Goal: Transaction & Acquisition: Download file/media

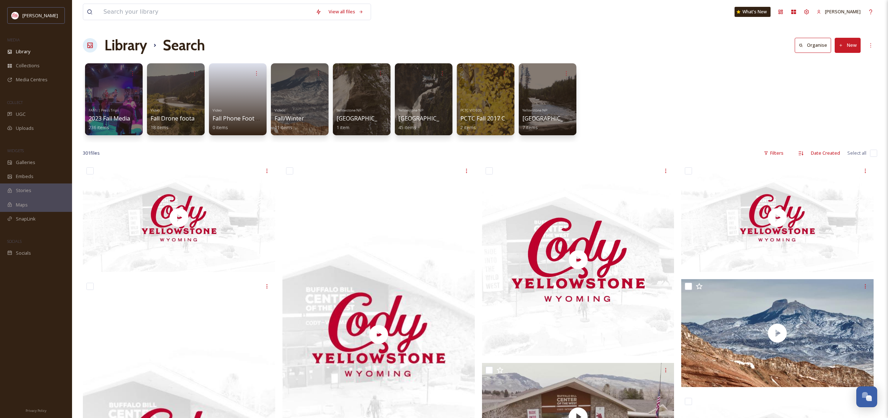
scroll to position [1805, 0]
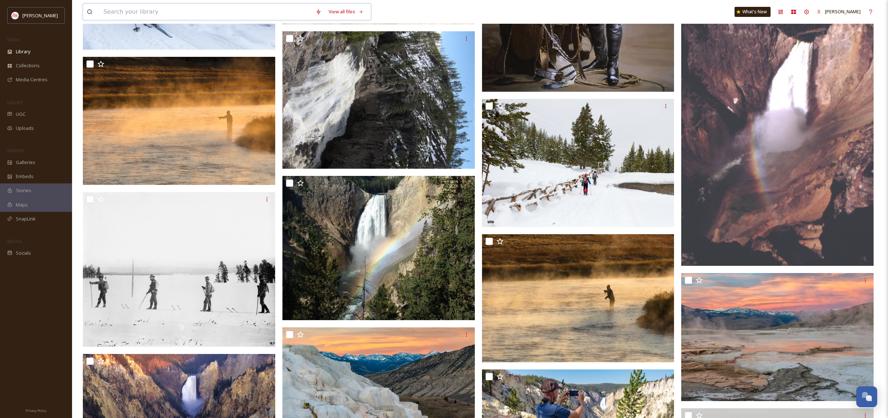
click at [192, 7] on input at bounding box center [206, 12] width 212 height 16
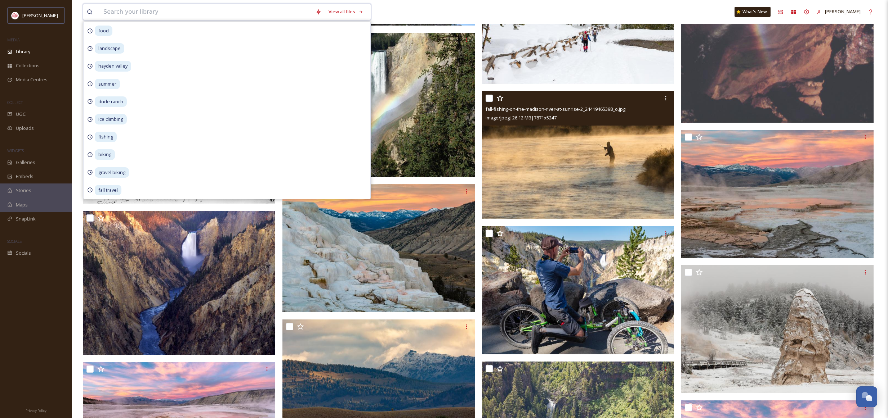
scroll to position [1949, 0]
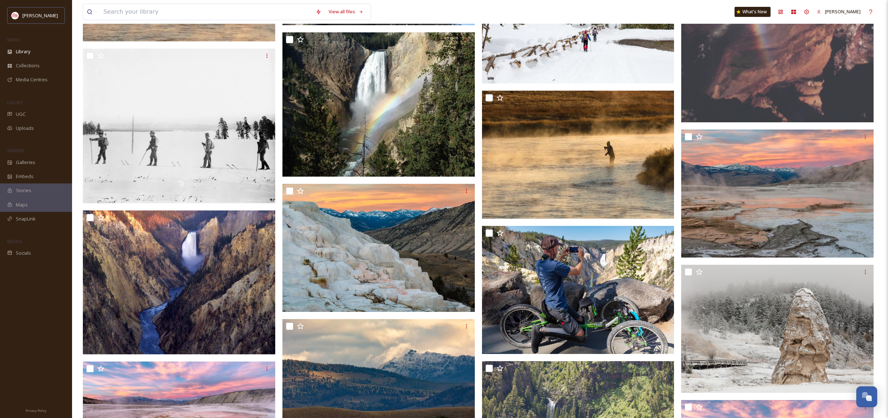
drag, startPoint x: 417, startPoint y: 13, endPoint x: 430, endPoint y: 31, distance: 21.8
click at [417, 13] on div "View all files" at bounding box center [284, 12] width 403 height 17
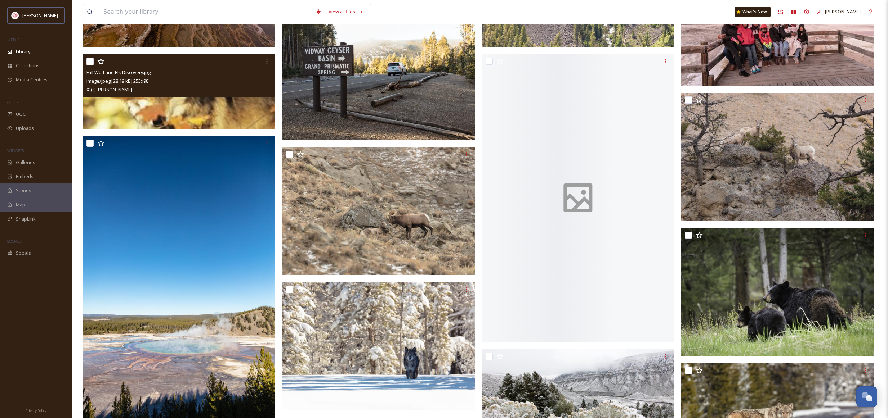
scroll to position [2387, 0]
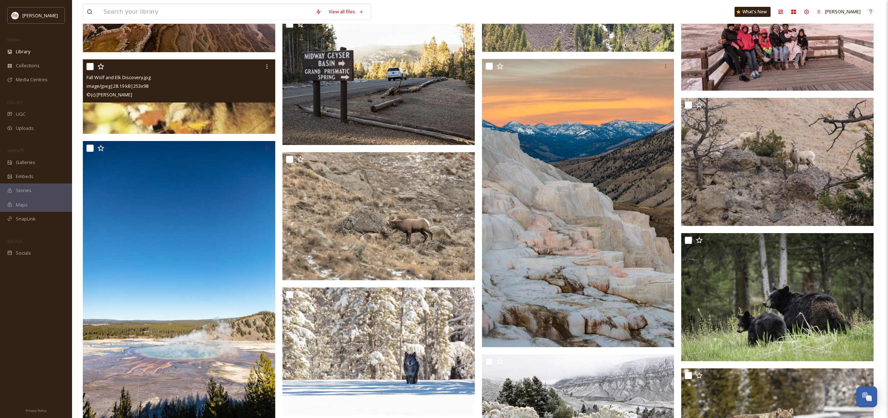
click at [238, 121] on img at bounding box center [179, 96] width 192 height 75
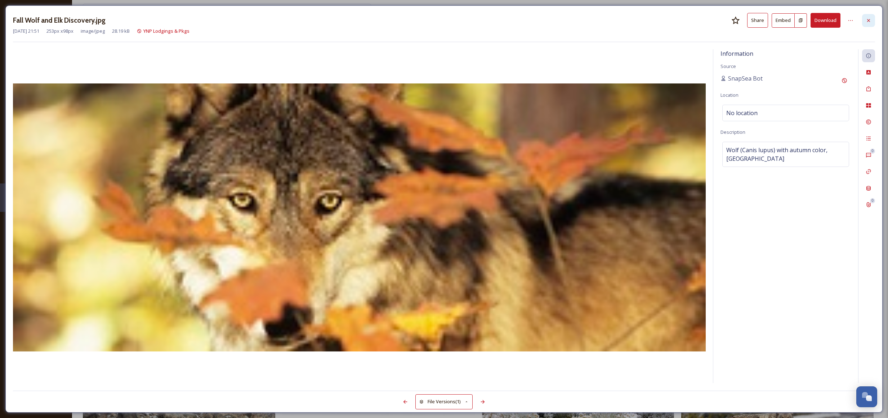
click at [871, 21] on icon at bounding box center [868, 21] width 6 height 6
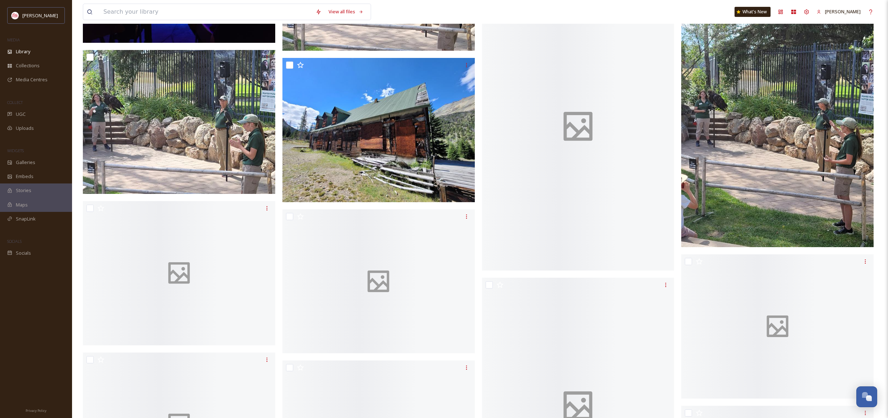
scroll to position [5211, 0]
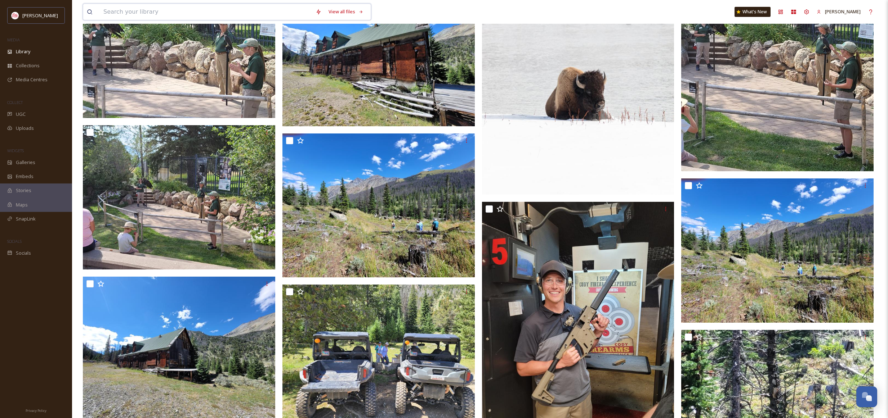
click at [185, 10] on input at bounding box center [206, 12] width 212 height 16
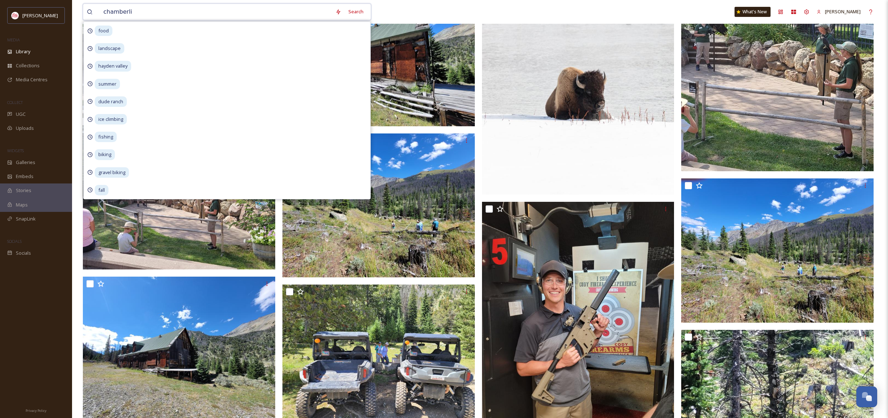
type input "[PERSON_NAME]"
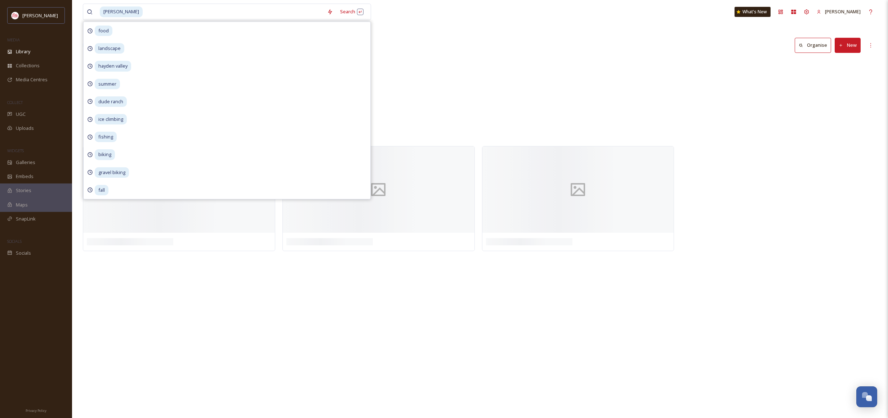
click at [531, 24] on div "[PERSON_NAME] Search food landscape [GEOGRAPHIC_DATA] summer dude ranch ice cli…" at bounding box center [480, 209] width 816 height 418
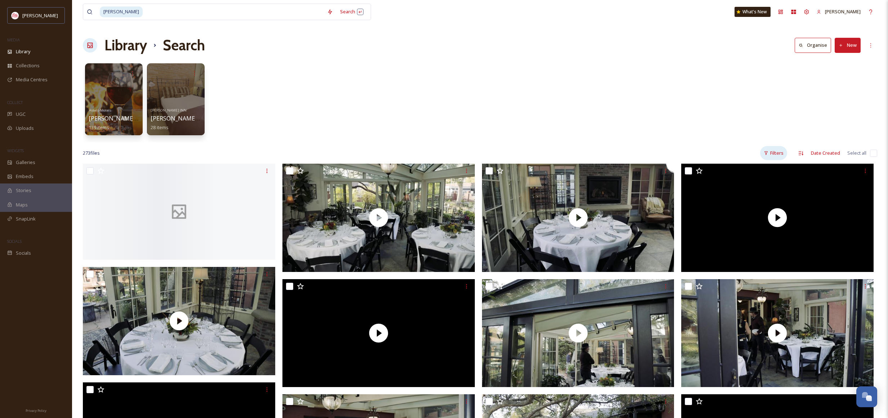
click at [772, 152] on div "Filters" at bounding box center [773, 153] width 27 height 14
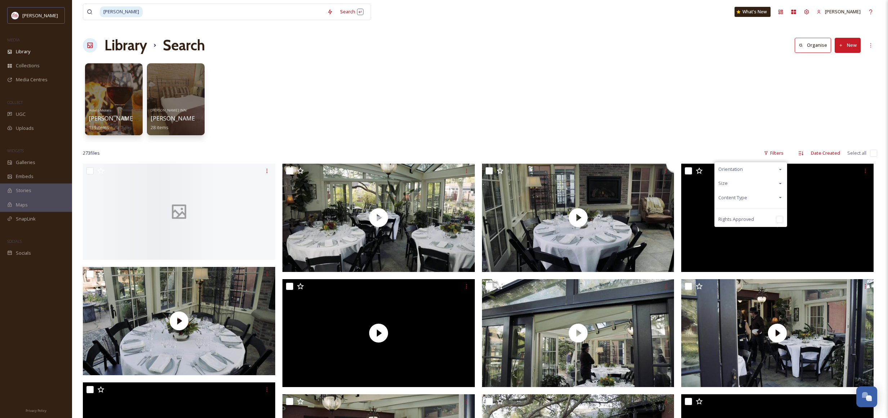
click at [749, 199] on div "Content Type" at bounding box center [750, 198] width 72 height 14
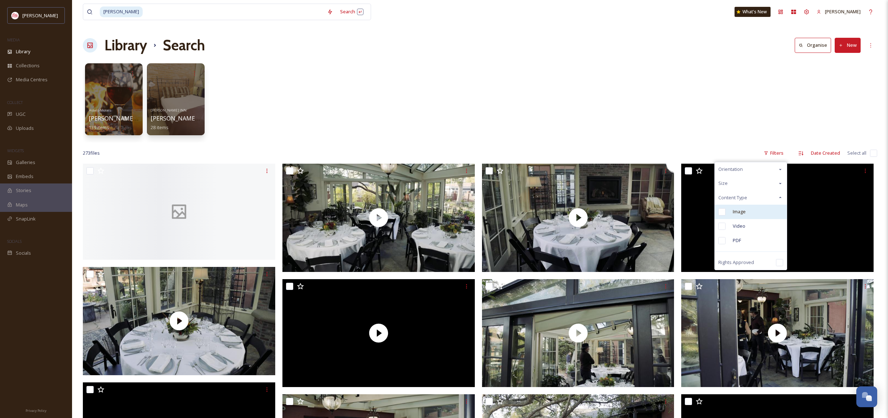
click at [746, 213] on div "Image" at bounding box center [750, 212] width 72 height 14
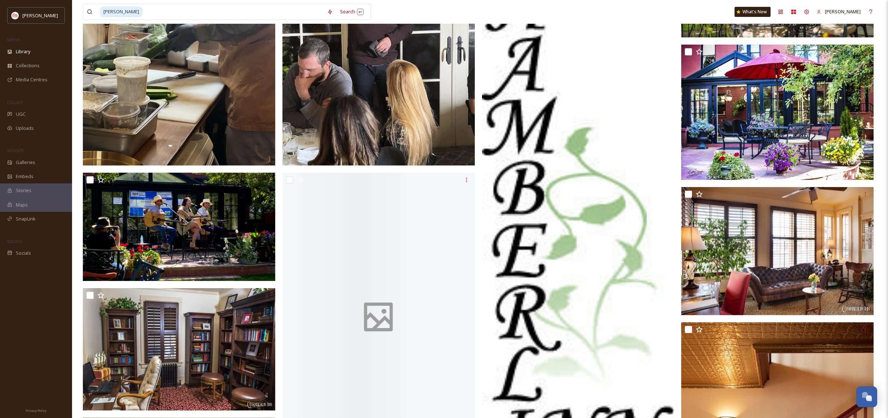
scroll to position [290, 0]
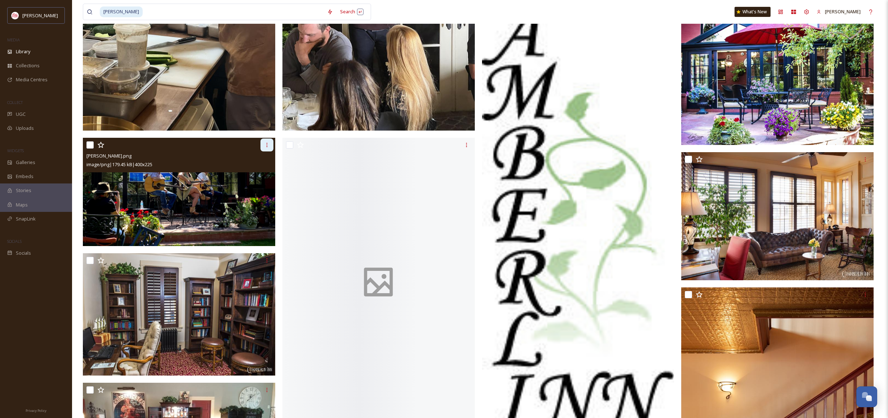
click at [268, 145] on icon at bounding box center [267, 145] width 6 height 6
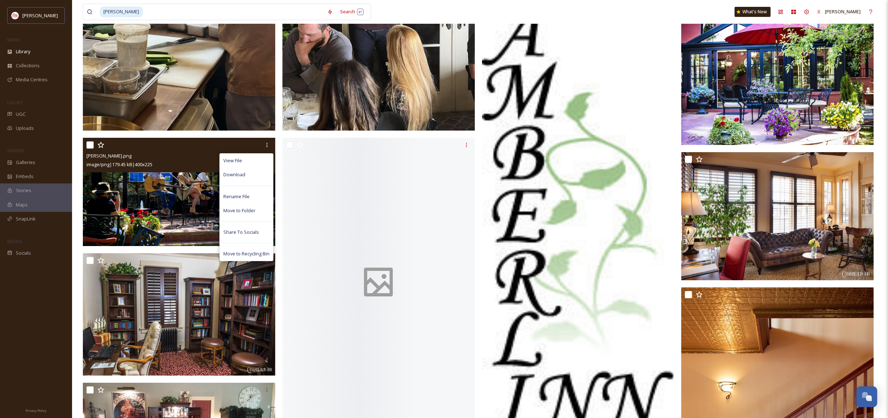
click at [252, 171] on div "Download" at bounding box center [246, 175] width 53 height 14
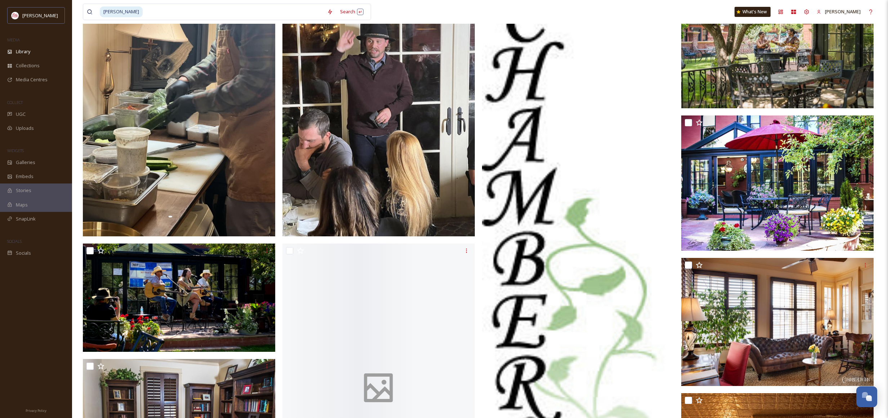
scroll to position [14, 0]
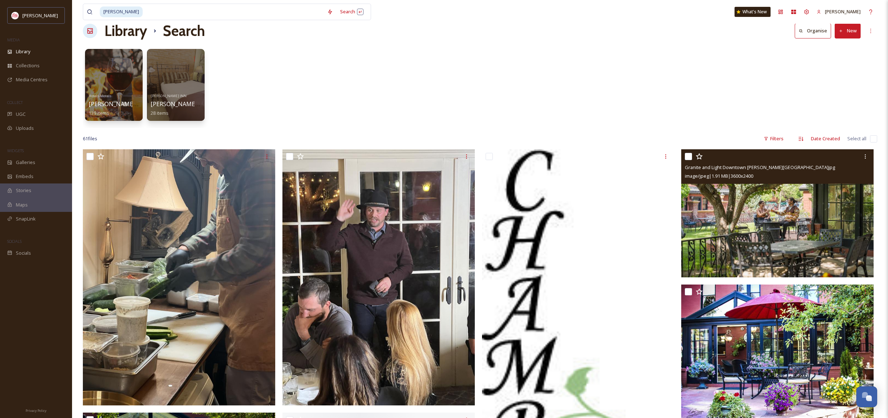
click at [692, 158] on div at bounding box center [778, 156] width 187 height 13
click at [689, 157] on input "checkbox" at bounding box center [688, 156] width 7 height 7
checkbox input "true"
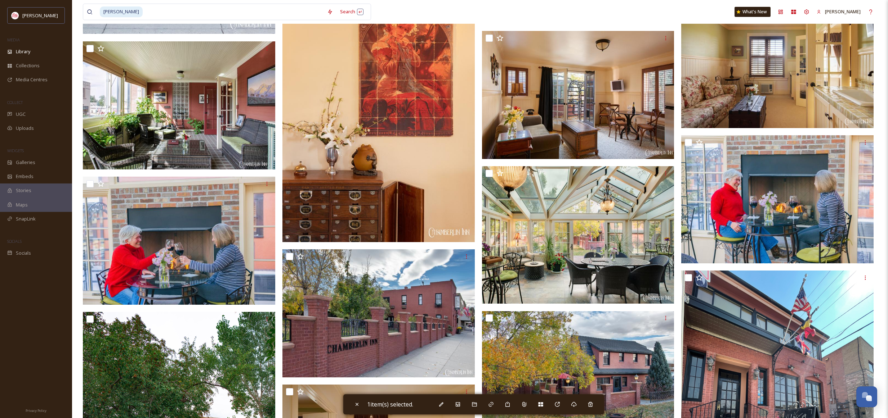
scroll to position [1171, 0]
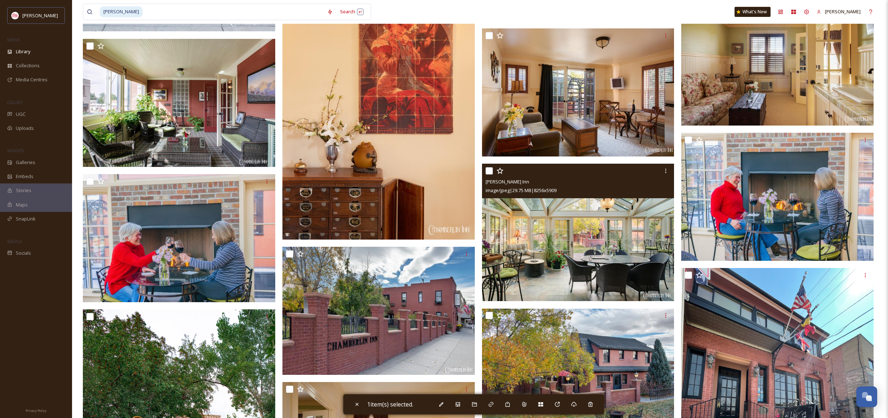
click at [491, 170] on input "checkbox" at bounding box center [488, 170] width 7 height 7
checkbox input "true"
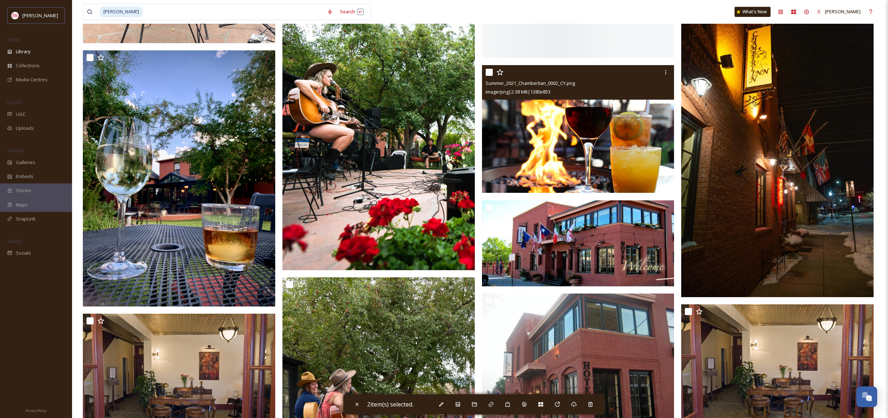
scroll to position [1941, 0]
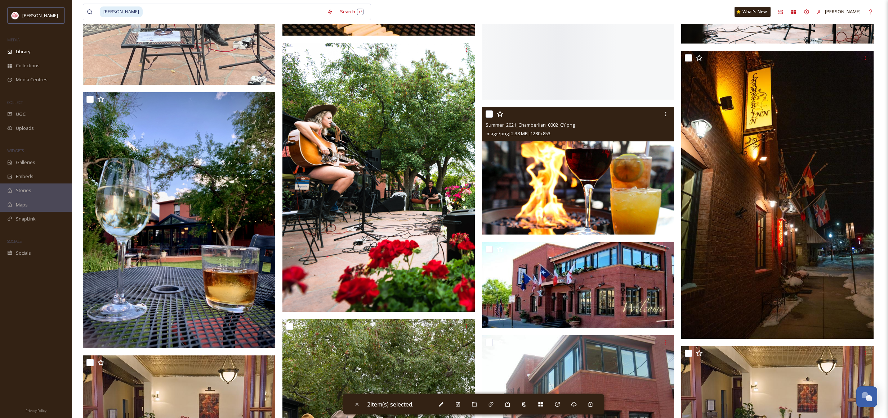
click at [488, 115] on input "checkbox" at bounding box center [488, 114] width 7 height 7
checkbox input "true"
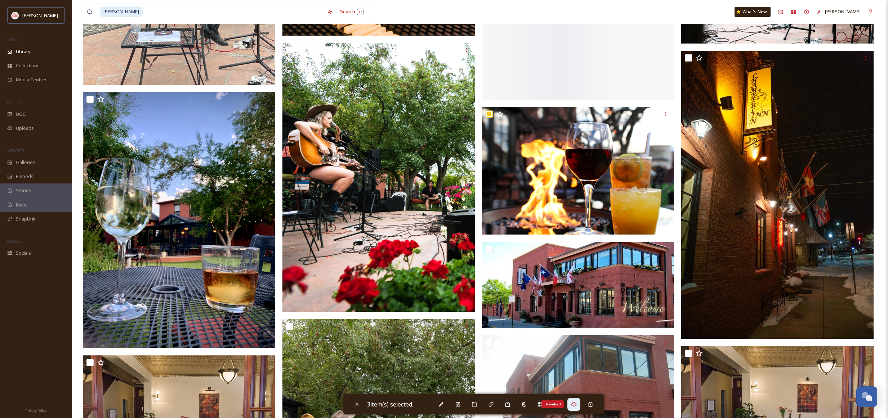
click at [574, 406] on icon at bounding box center [573, 404] width 5 height 5
click at [219, 12] on input at bounding box center [233, 12] width 180 height 16
type input "c"
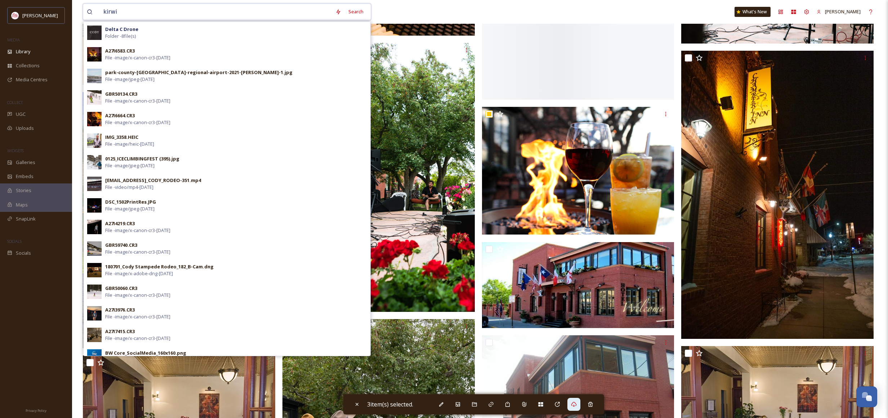
type input "[PERSON_NAME]"
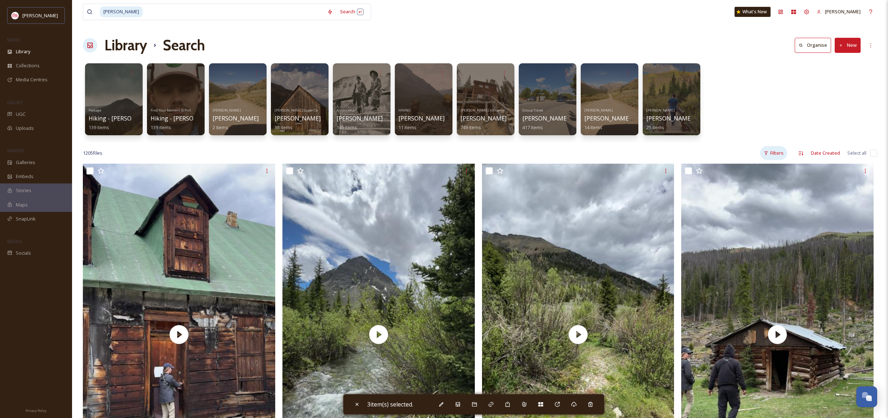
click at [773, 152] on div "Filters" at bounding box center [773, 153] width 27 height 14
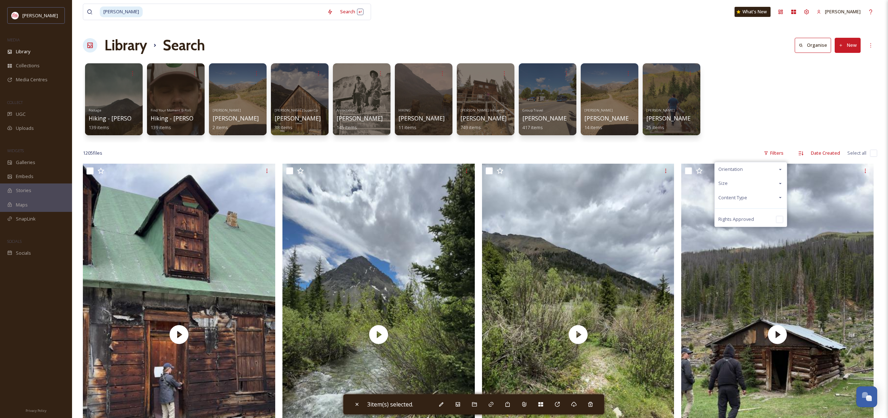
click at [744, 195] on span "Content Type" at bounding box center [732, 197] width 29 height 7
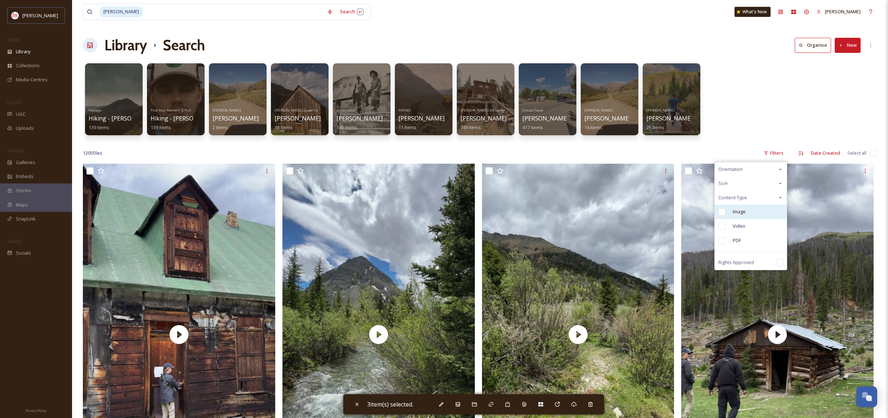
click at [735, 212] on span "Image" at bounding box center [738, 212] width 13 height 7
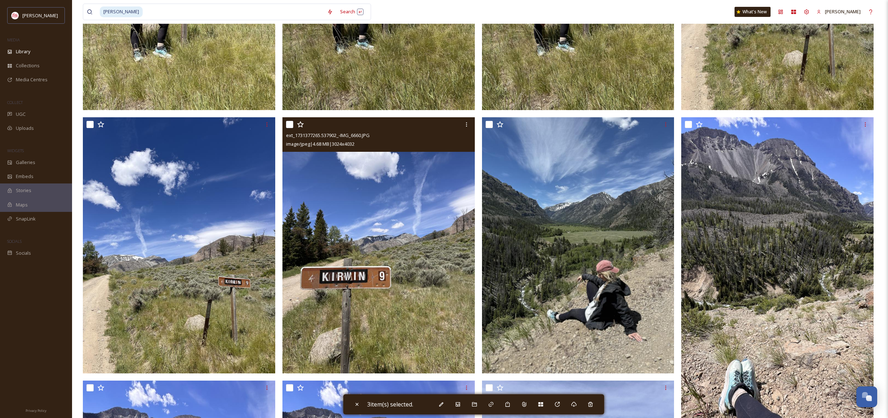
scroll to position [4528, 0]
click at [287, 124] on input "checkbox" at bounding box center [289, 124] width 7 height 7
checkbox input "true"
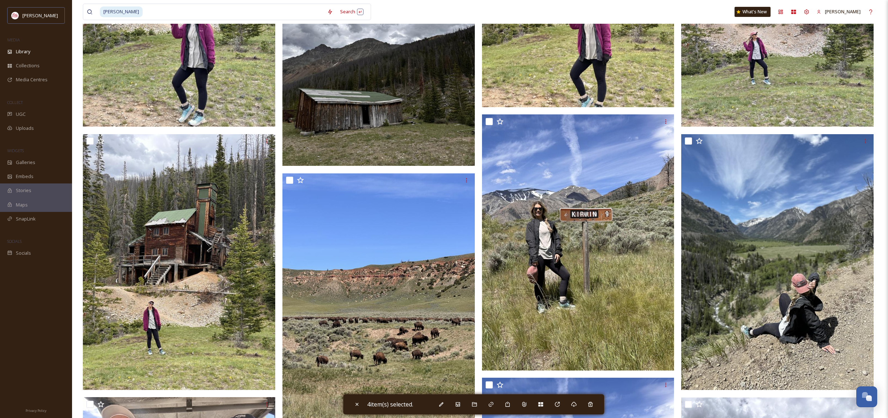
scroll to position [17518, 0]
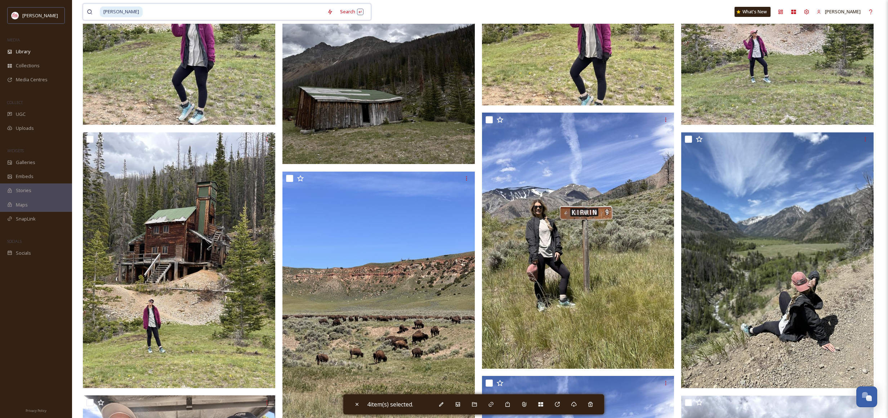
click at [179, 13] on input at bounding box center [233, 12] width 180 height 16
type input "k"
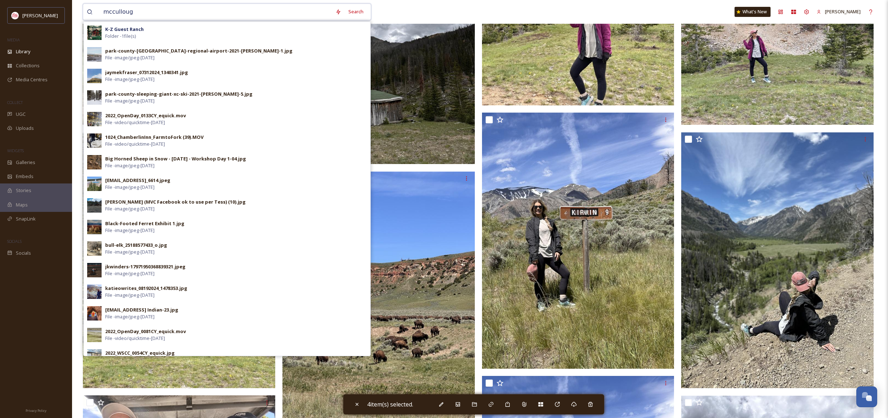
type input "[PERSON_NAME]"
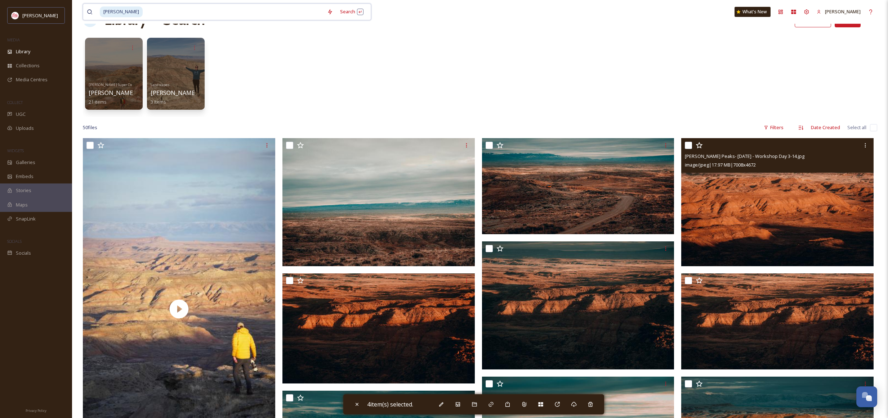
scroll to position [34, 0]
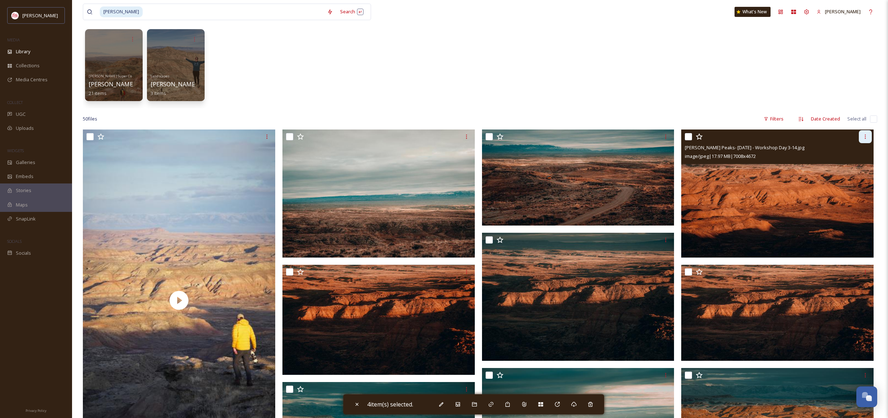
click at [858, 138] on div at bounding box center [864, 136] width 13 height 13
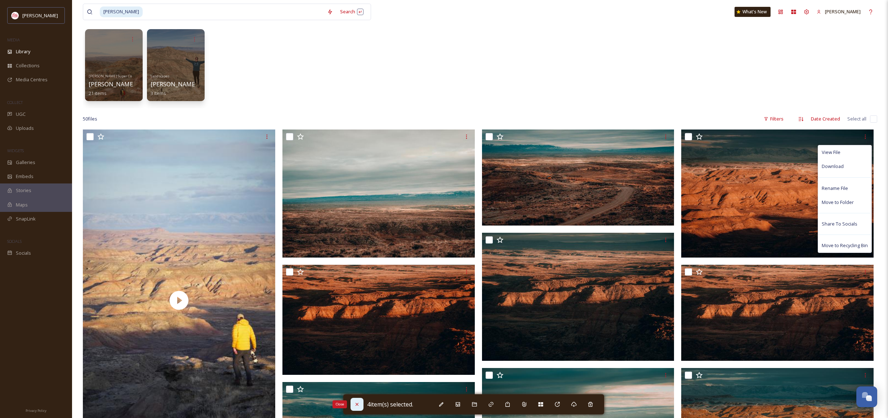
click at [357, 402] on icon at bounding box center [357, 405] width 6 height 6
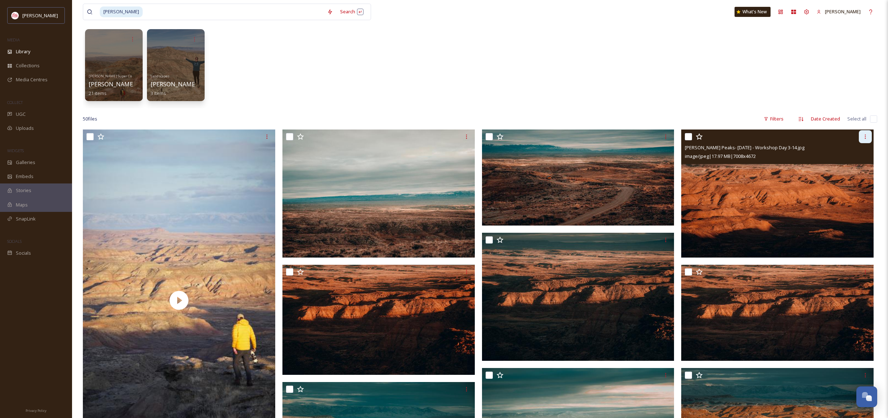
click at [864, 139] on icon at bounding box center [865, 137] width 6 height 6
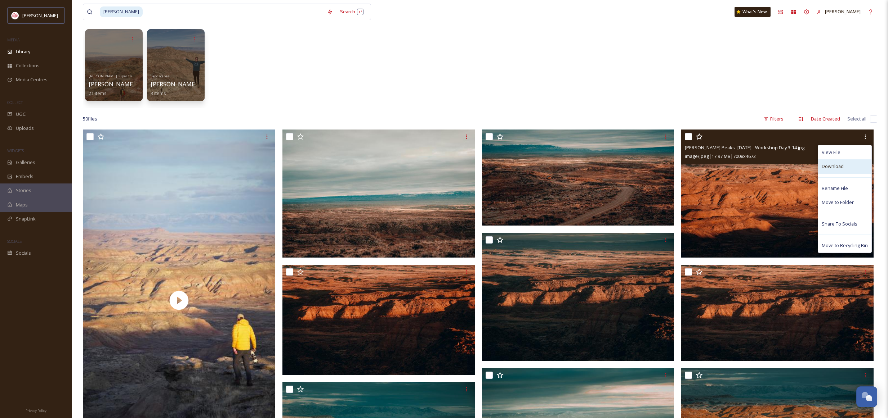
click at [851, 165] on div "Download" at bounding box center [844, 167] width 53 height 14
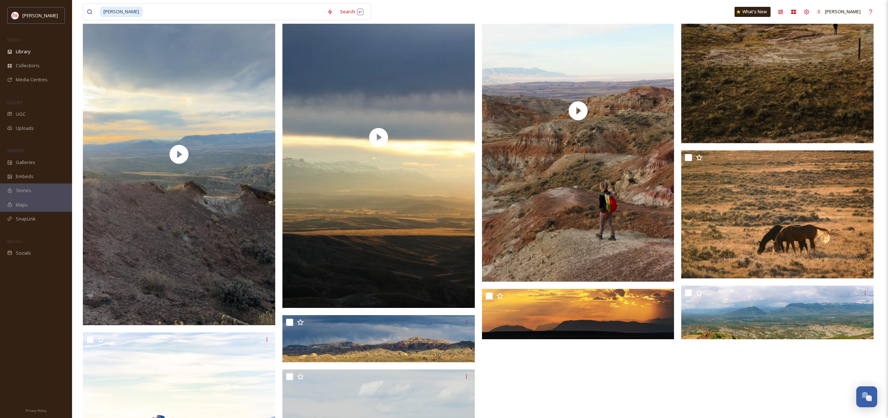
scroll to position [2324, 0]
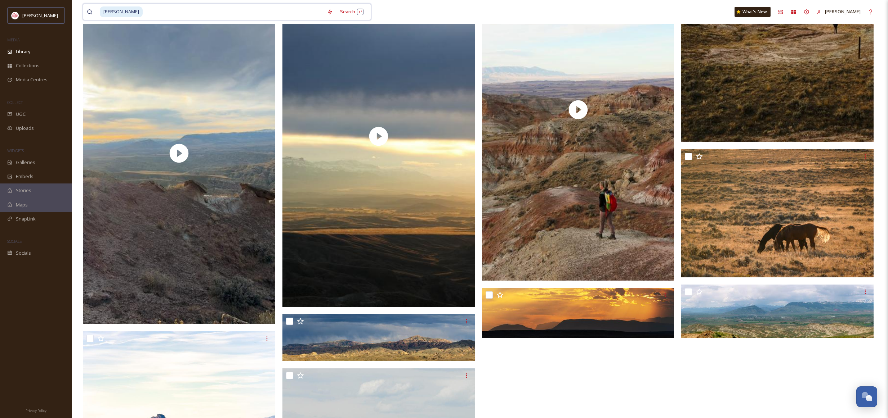
click at [297, 11] on input at bounding box center [233, 12] width 180 height 16
type input "m"
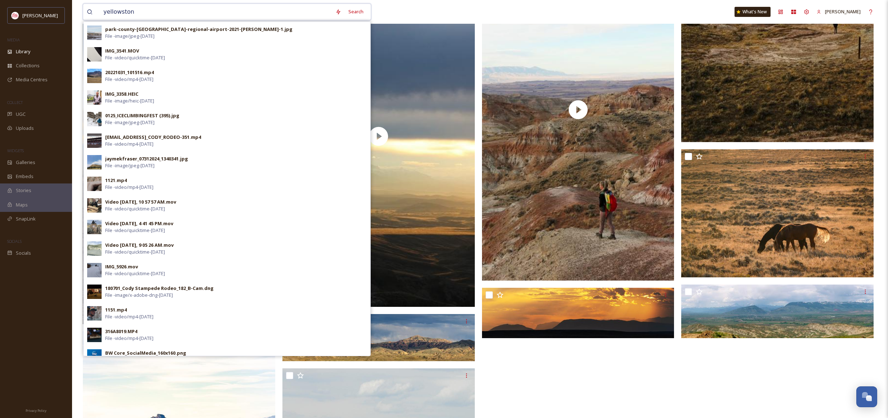
type input "yellowstone"
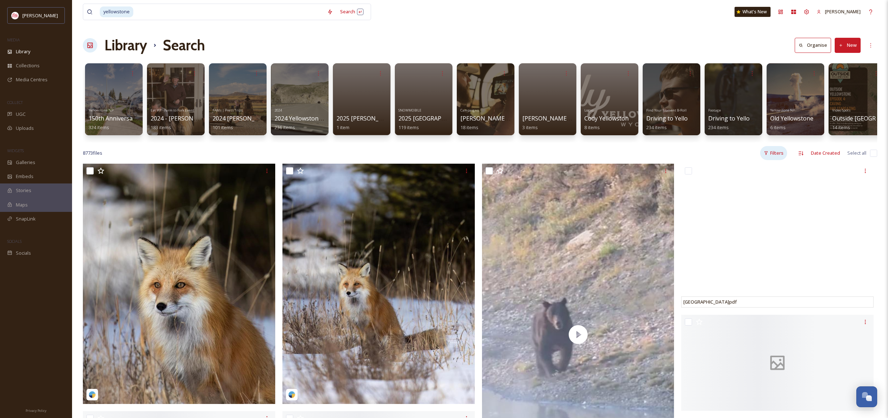
click at [776, 155] on div "Filters" at bounding box center [773, 153] width 27 height 14
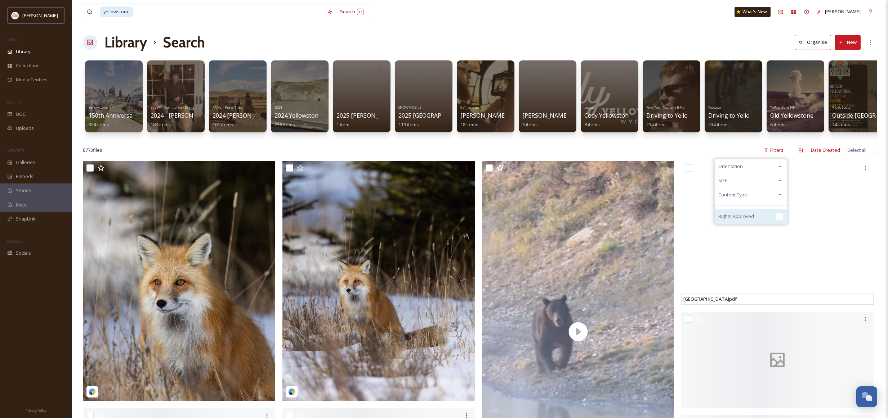
click at [780, 217] on input "checkbox" at bounding box center [779, 216] width 7 height 7
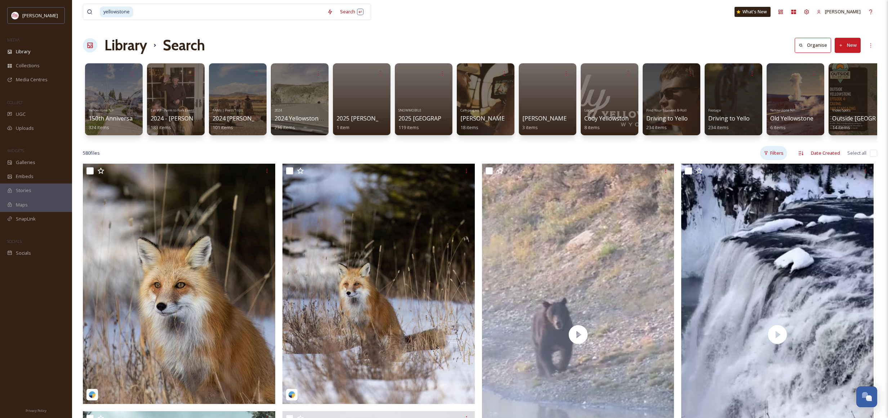
click at [783, 156] on div "Filters" at bounding box center [773, 153] width 27 height 14
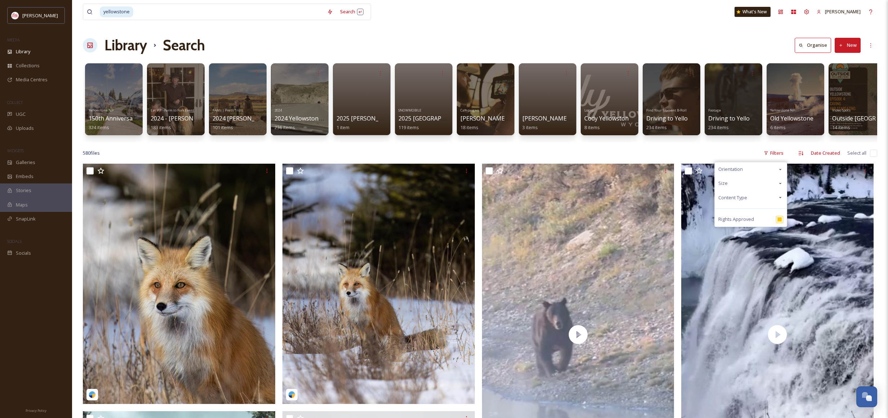
click at [760, 199] on div "Content Type" at bounding box center [750, 198] width 72 height 14
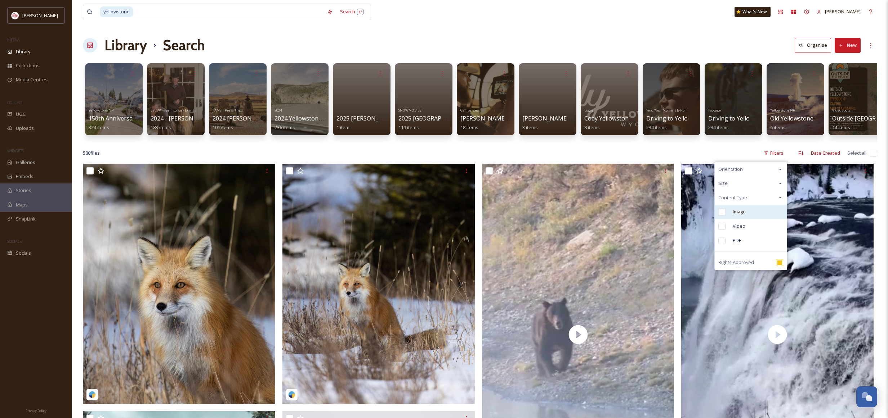
click at [751, 210] on div "Image" at bounding box center [750, 212] width 72 height 14
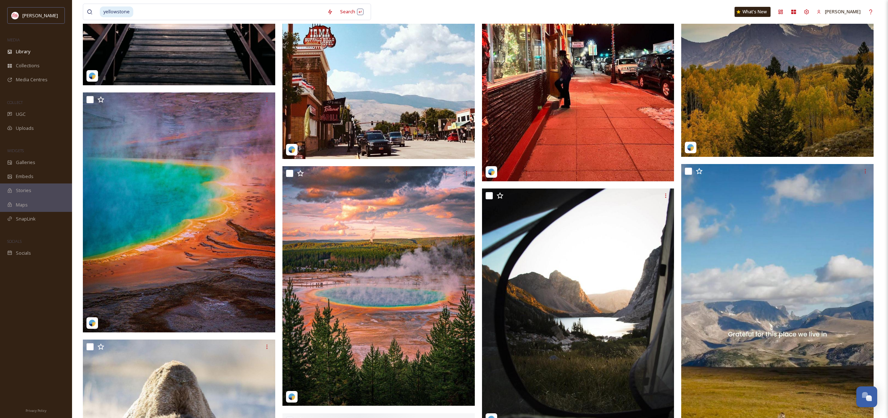
scroll to position [1376, 0]
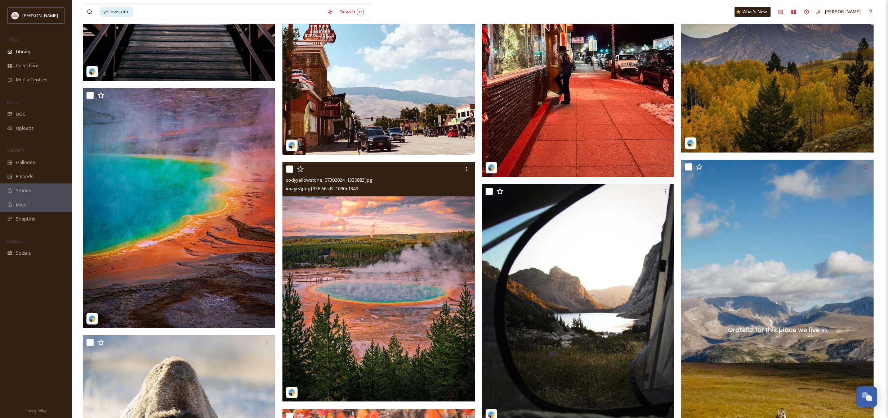
click at [292, 169] on input "checkbox" at bounding box center [289, 169] width 7 height 7
checkbox input "true"
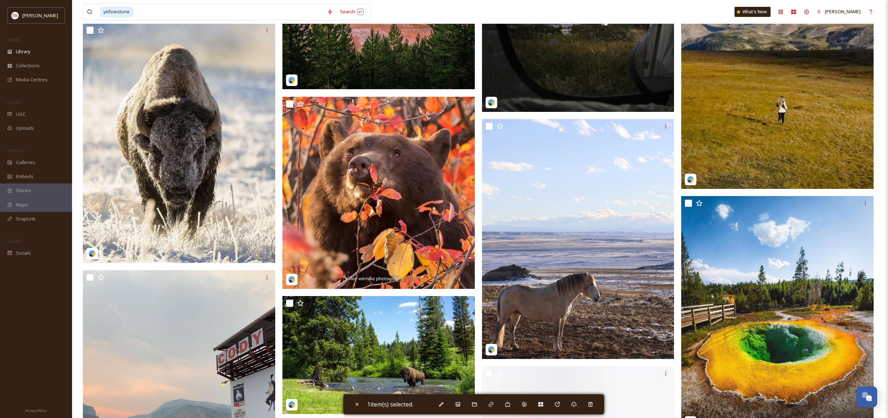
scroll to position [1698, 0]
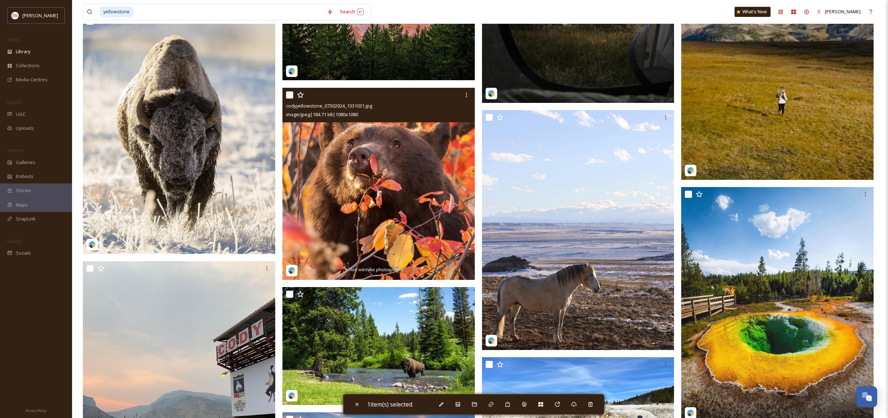
click at [291, 95] on input "checkbox" at bounding box center [289, 94] width 7 height 7
checkbox input "true"
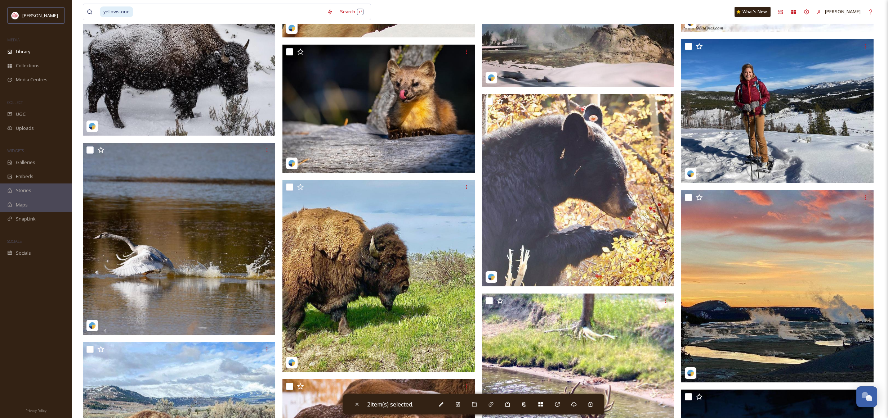
scroll to position [2509, 0]
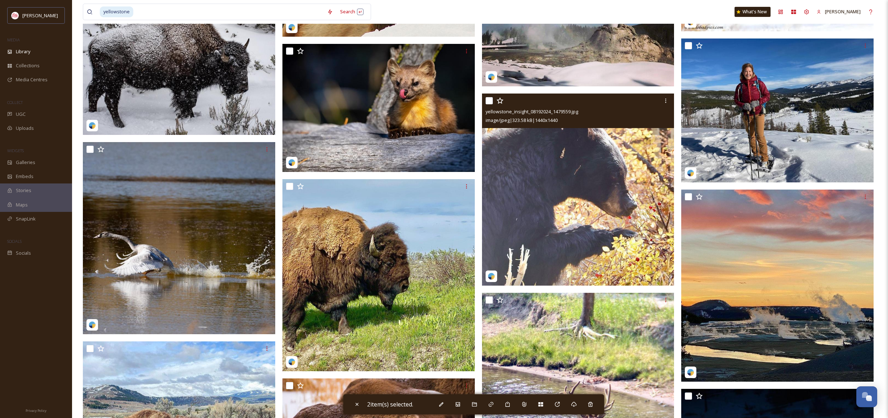
click at [490, 100] on input "checkbox" at bounding box center [488, 100] width 7 height 7
checkbox input "true"
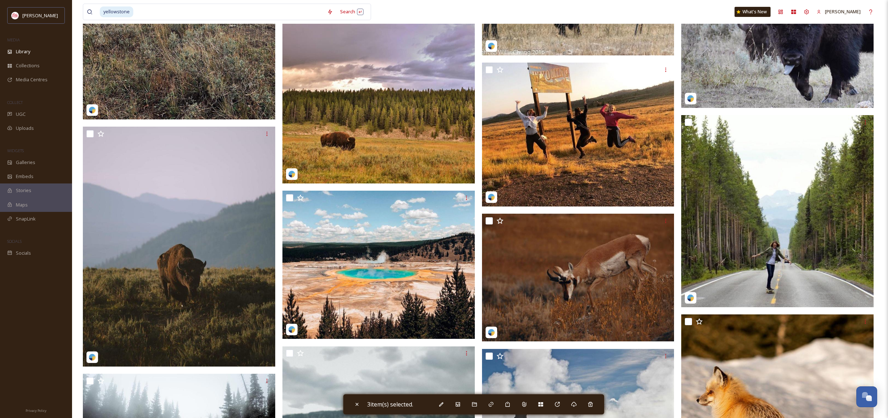
scroll to position [6115, 0]
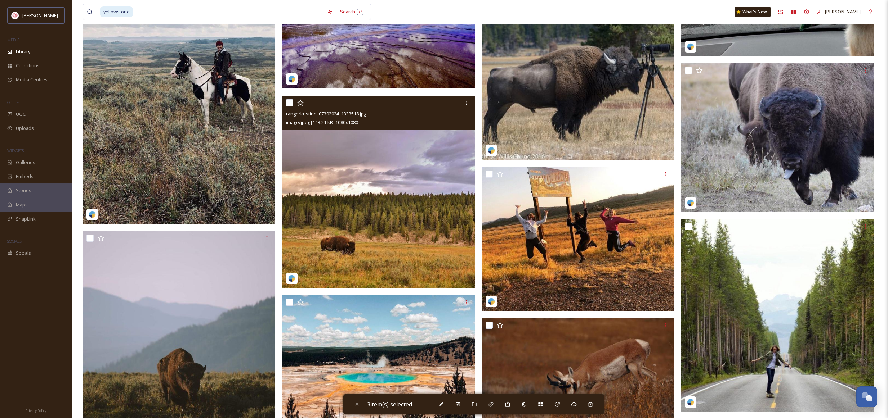
click at [290, 103] on input "checkbox" at bounding box center [289, 102] width 7 height 7
checkbox input "true"
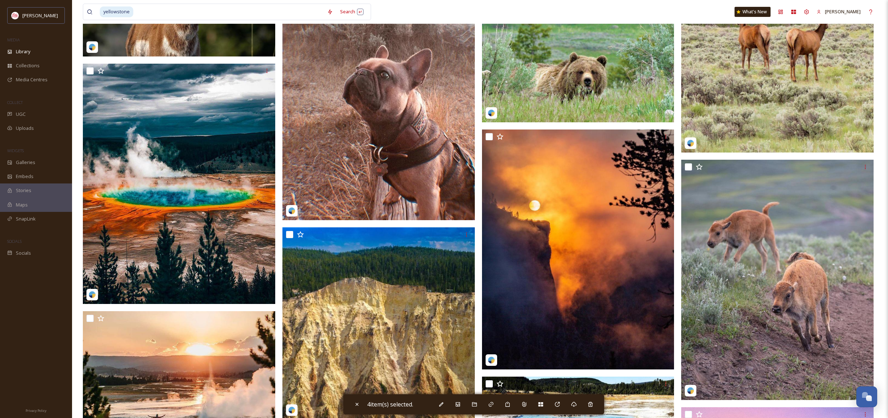
scroll to position [8677, 0]
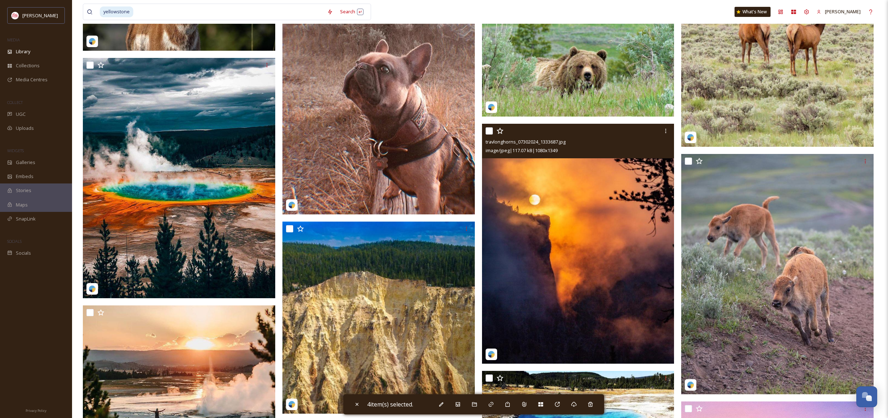
click at [493, 133] on div at bounding box center [578, 131] width 187 height 13
drag, startPoint x: 489, startPoint y: 128, endPoint x: 486, endPoint y: 150, distance: 21.8
click at [489, 128] on input "checkbox" at bounding box center [488, 130] width 7 height 7
checkbox input "true"
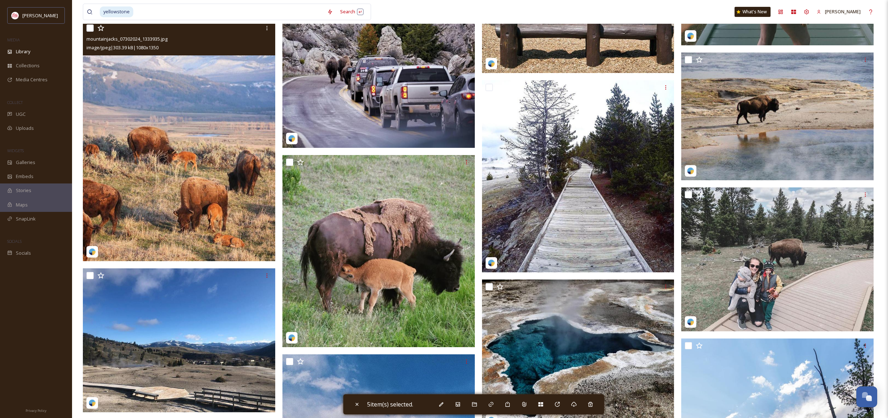
scroll to position [14695, 0]
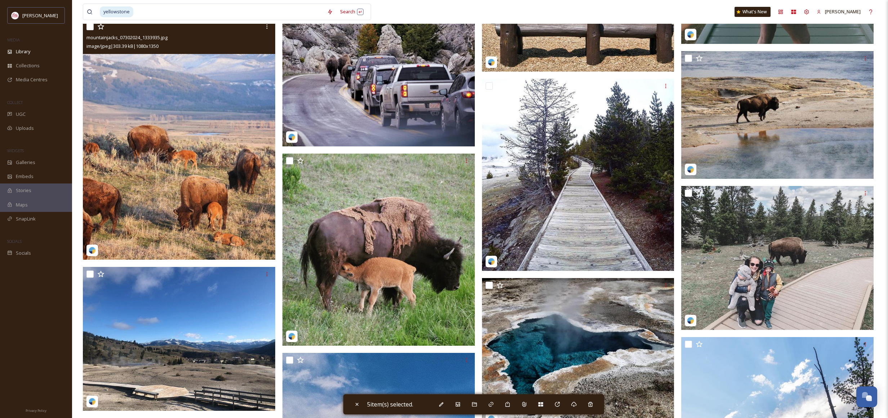
click at [88, 27] on input "checkbox" at bounding box center [89, 26] width 7 height 7
checkbox input "true"
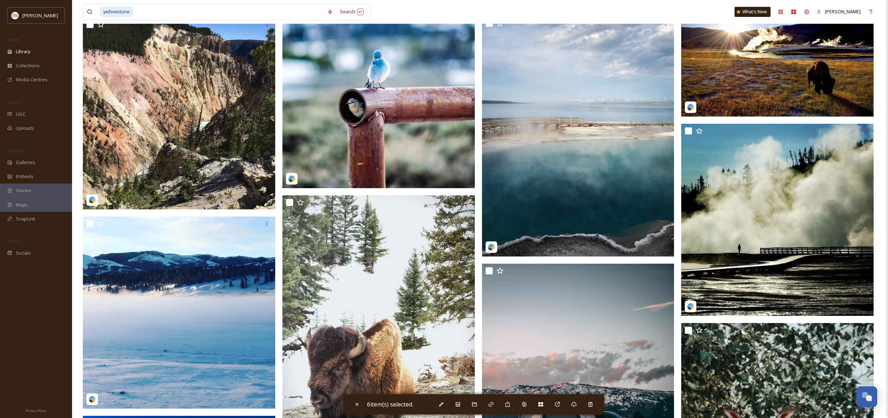
scroll to position [16058, 0]
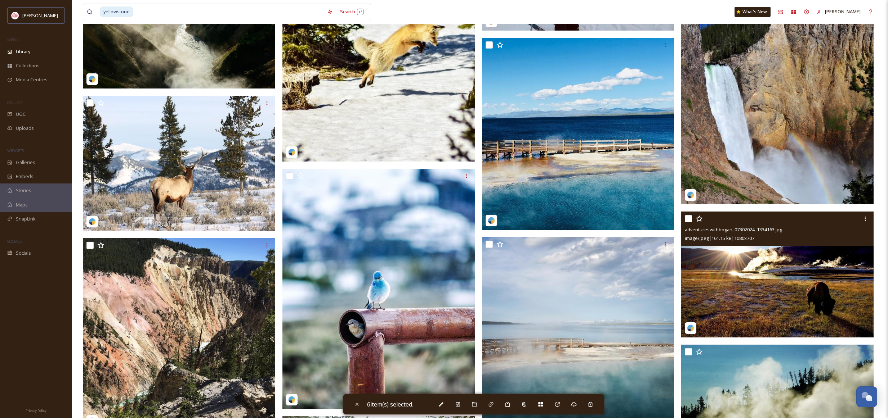
click at [690, 218] on input "checkbox" at bounding box center [688, 218] width 7 height 7
checkbox input "true"
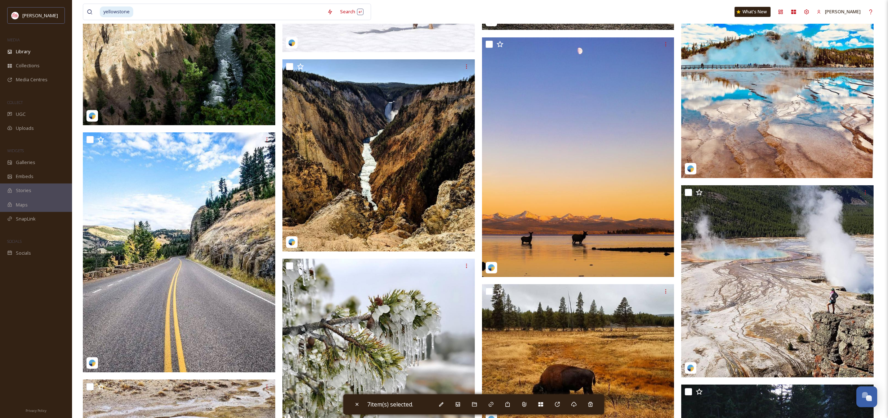
scroll to position [18126, 0]
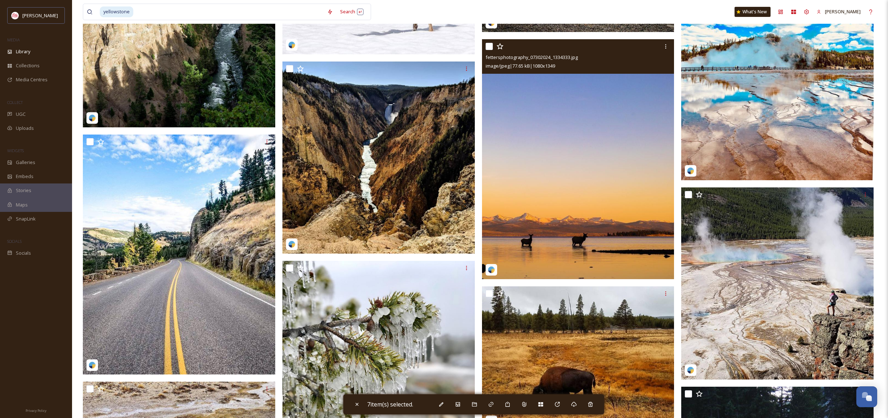
click at [490, 42] on div at bounding box center [578, 46] width 187 height 13
click at [489, 45] on input "checkbox" at bounding box center [488, 46] width 7 height 7
checkbox input "true"
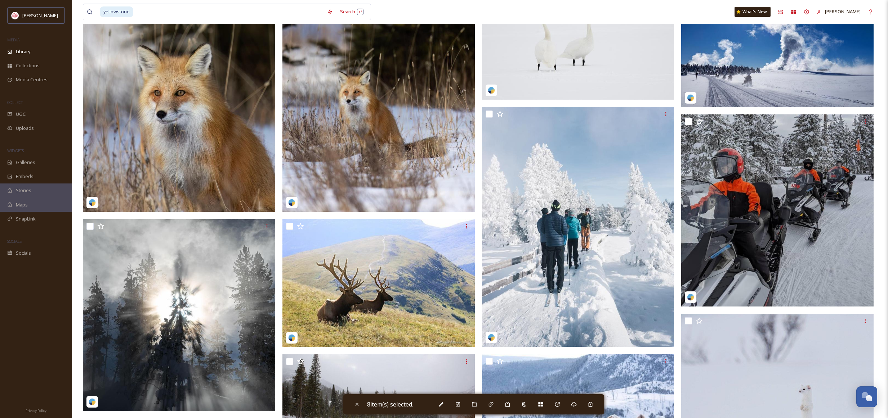
scroll to position [0, 0]
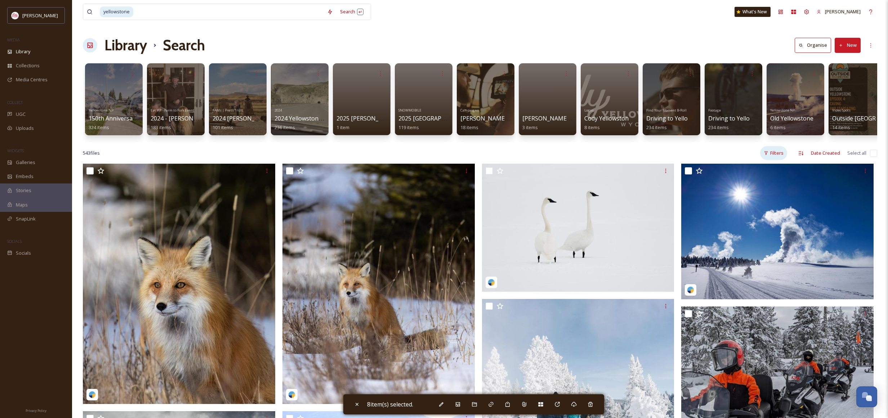
click at [777, 154] on div "Filters" at bounding box center [773, 153] width 27 height 14
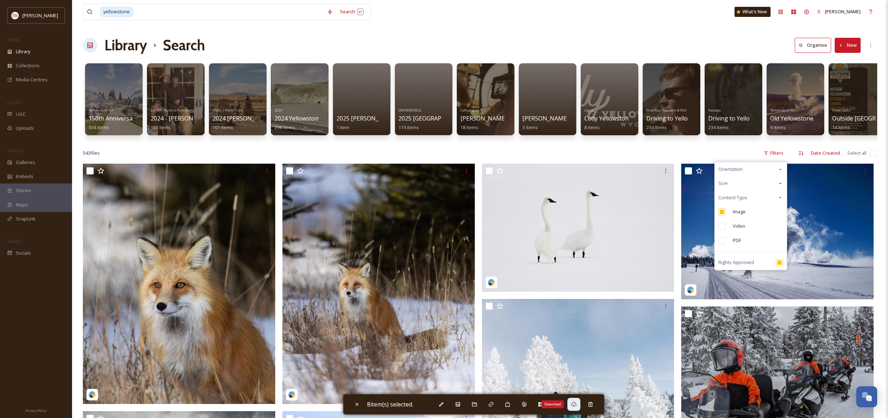
click at [574, 404] on icon at bounding box center [573, 404] width 5 height 5
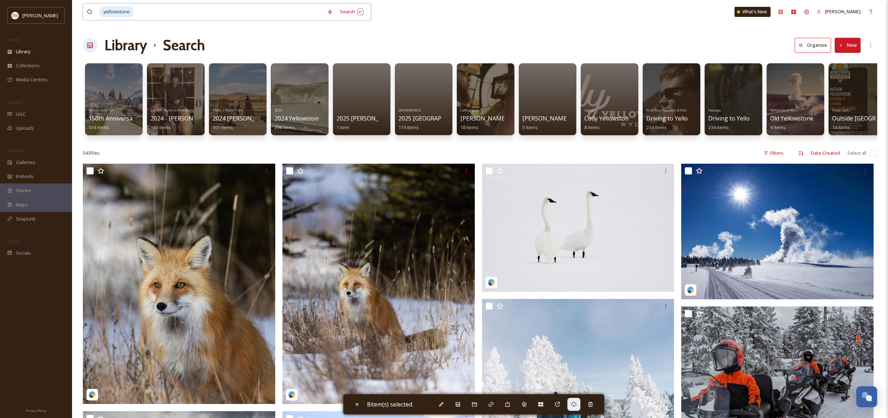
click at [239, 14] on input at bounding box center [228, 12] width 189 height 16
type input "y"
type input "sunlight basin"
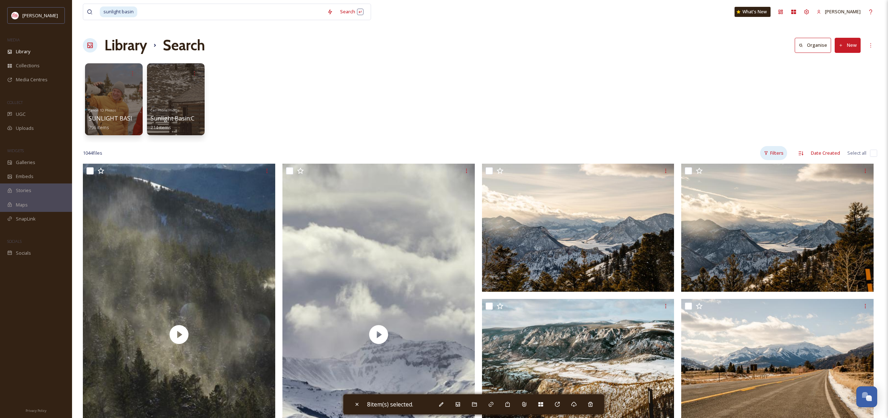
click at [775, 153] on div "Filters" at bounding box center [773, 153] width 27 height 14
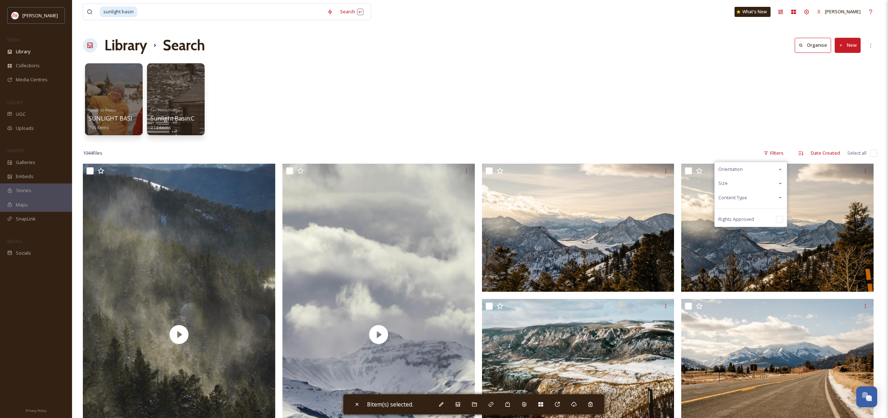
click at [758, 199] on div "Content Type" at bounding box center [750, 198] width 72 height 14
click at [753, 212] on div "Image" at bounding box center [750, 212] width 72 height 14
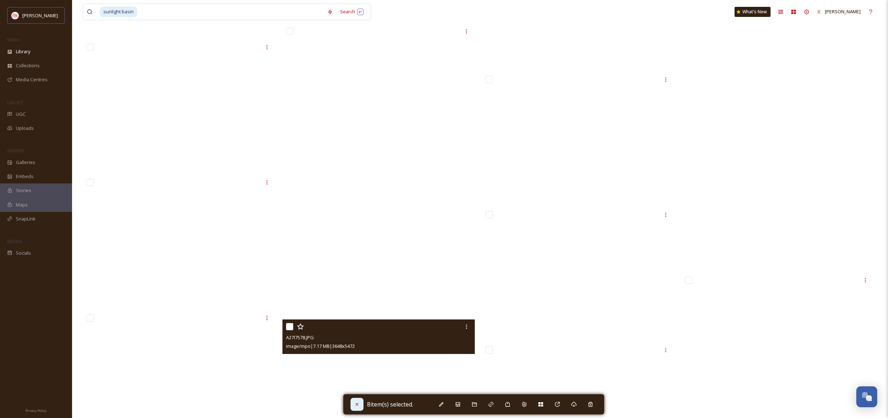
scroll to position [23946, 0]
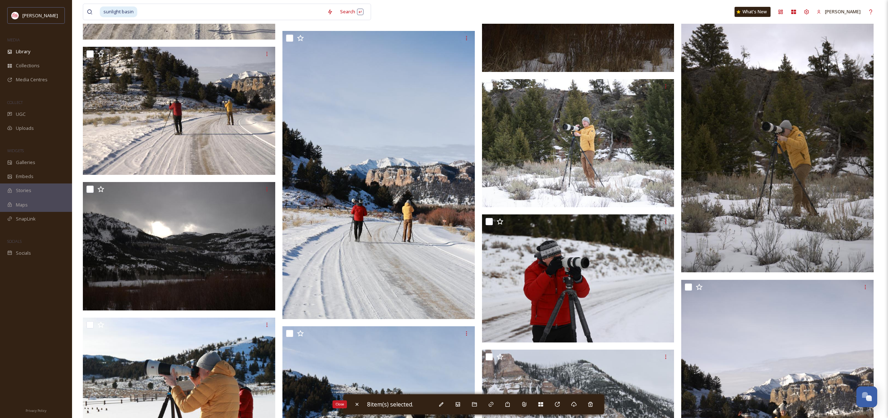
click at [355, 404] on icon at bounding box center [357, 405] width 6 height 6
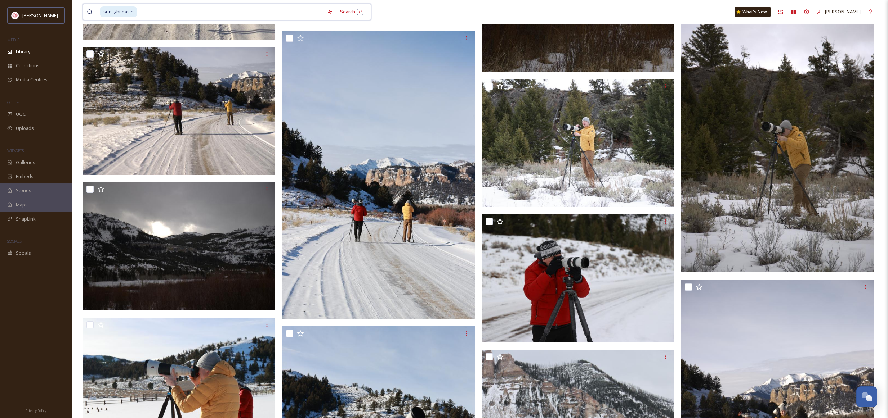
click at [225, 7] on input at bounding box center [230, 12] width 185 height 16
click at [225, 8] on input at bounding box center [230, 12] width 185 height 16
type input "s"
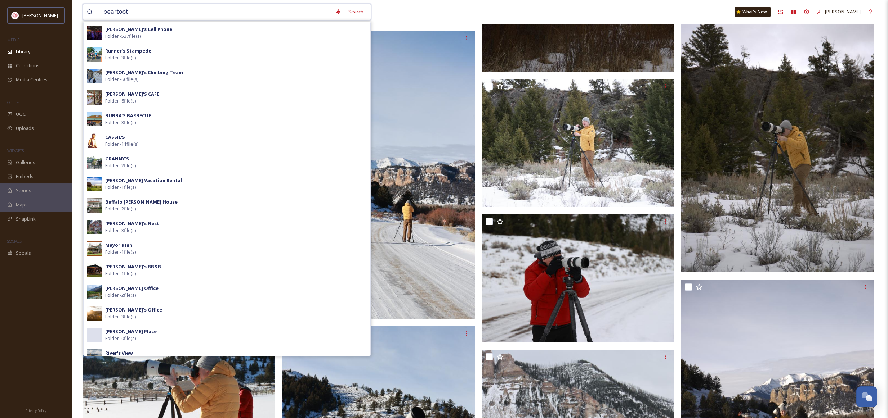
type input "beartooth"
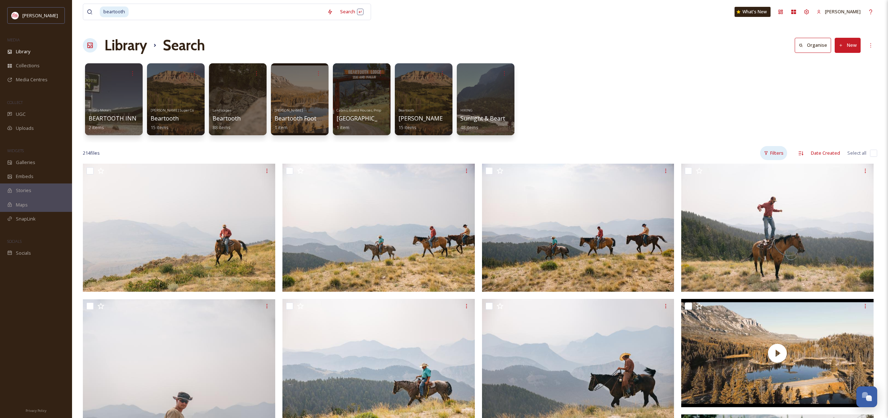
click at [776, 154] on div "Filters" at bounding box center [773, 153] width 27 height 14
click at [753, 200] on div "Content Type" at bounding box center [750, 198] width 72 height 14
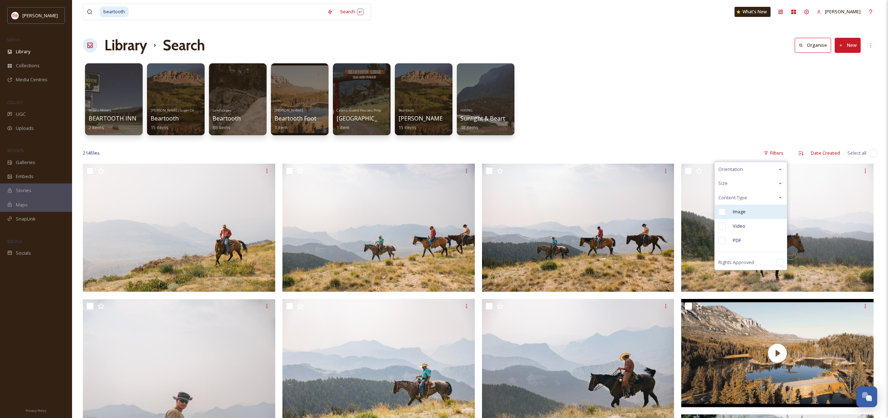
click at [742, 212] on span "Image" at bounding box center [738, 212] width 13 height 7
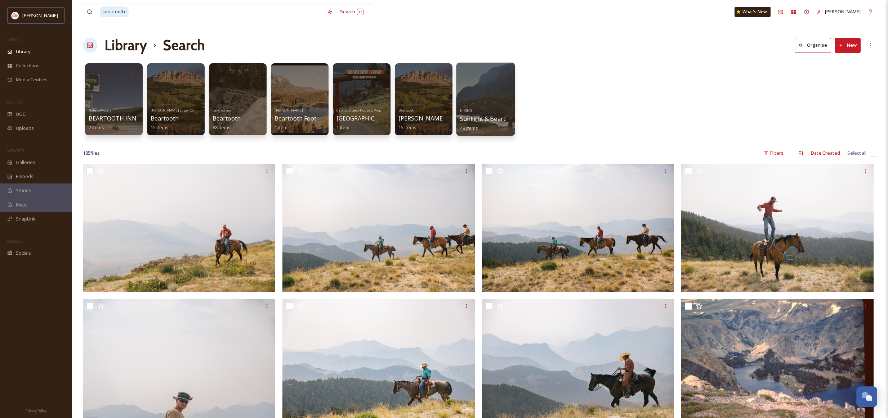
click at [488, 106] on div "HIKING Sunlight & Beartooths 48 items" at bounding box center [485, 119] width 51 height 27
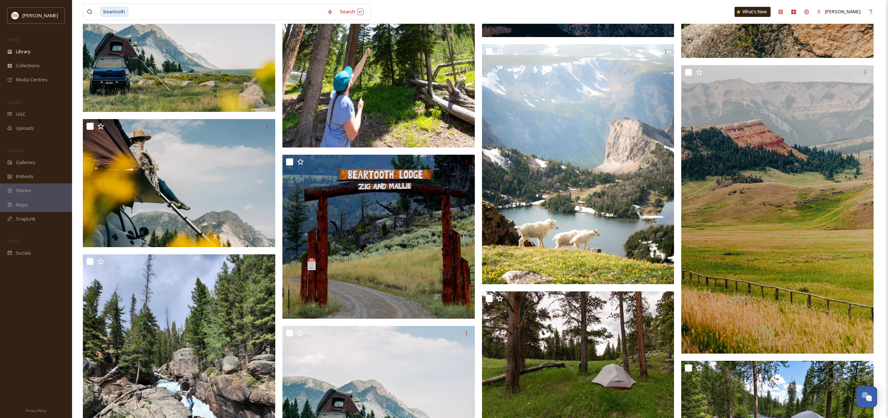
scroll to position [3836, 0]
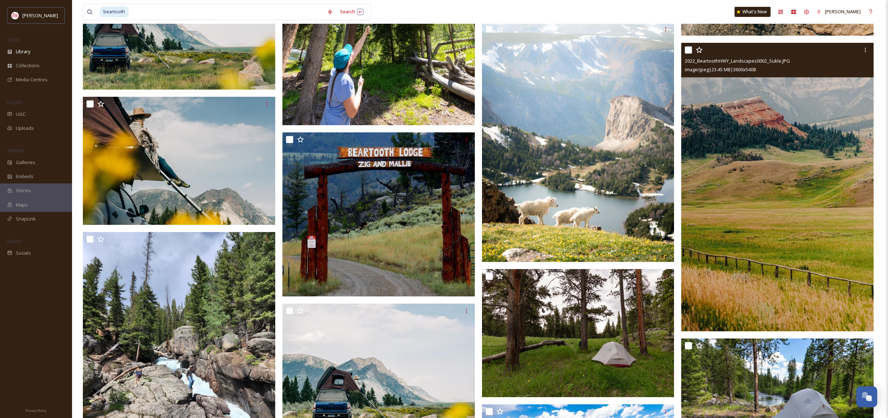
click at [690, 50] on input "checkbox" at bounding box center [688, 49] width 7 height 7
checkbox input "true"
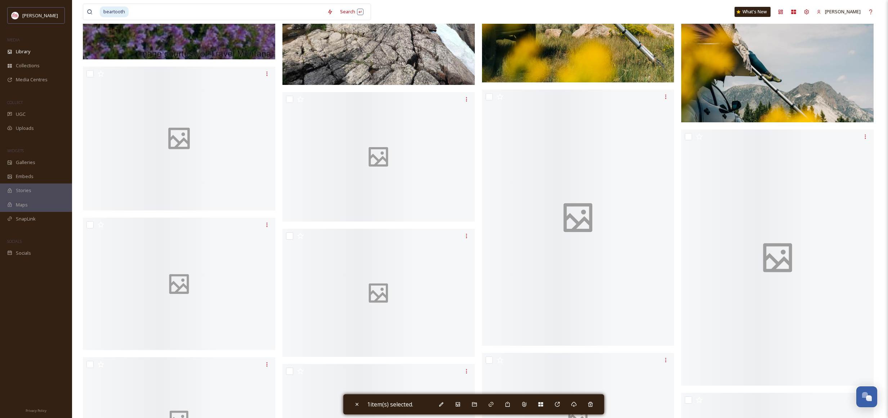
scroll to position [4758, 0]
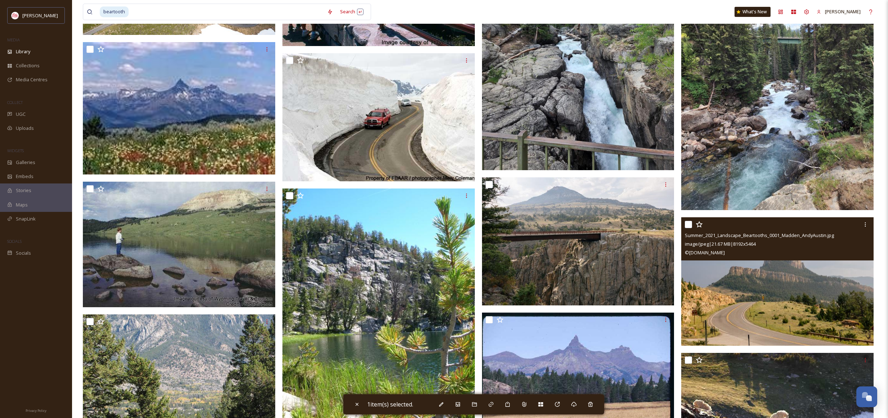
click at [686, 223] on input "checkbox" at bounding box center [688, 224] width 7 height 7
checkbox input "true"
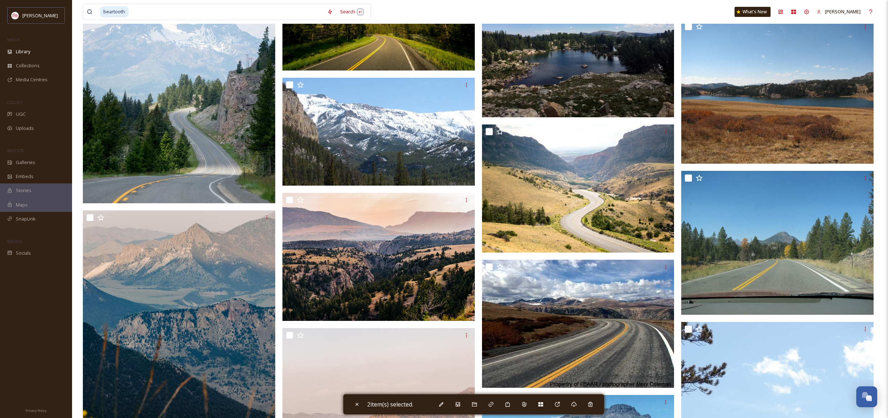
scroll to position [5622, 0]
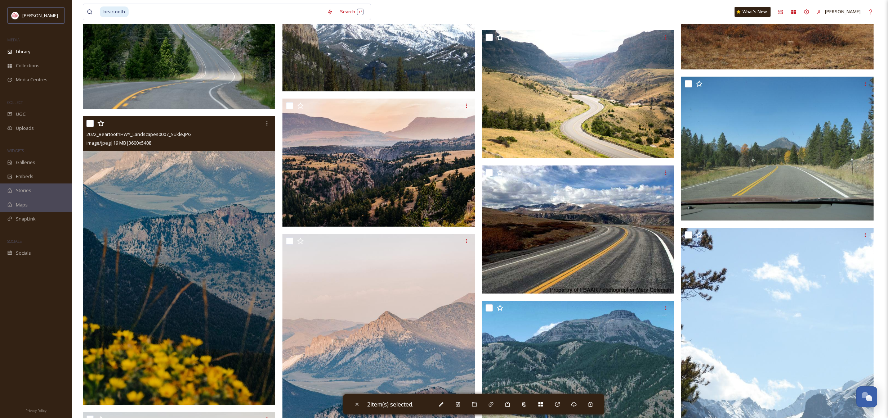
click at [92, 122] on input "checkbox" at bounding box center [89, 123] width 7 height 7
checkbox input "true"
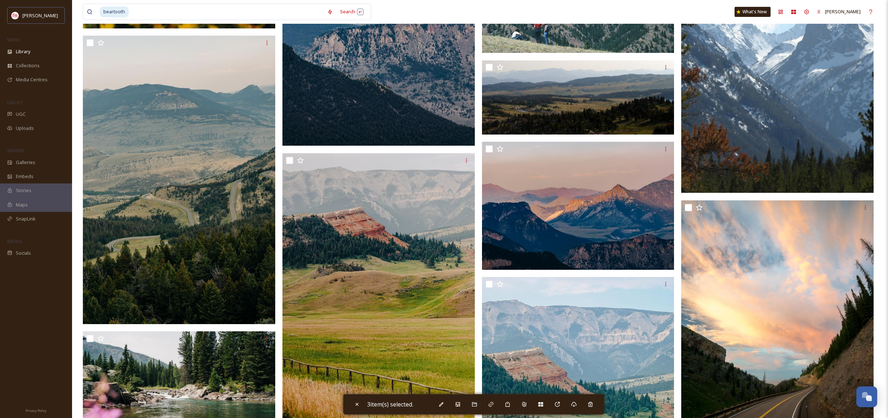
scroll to position [6000, 0]
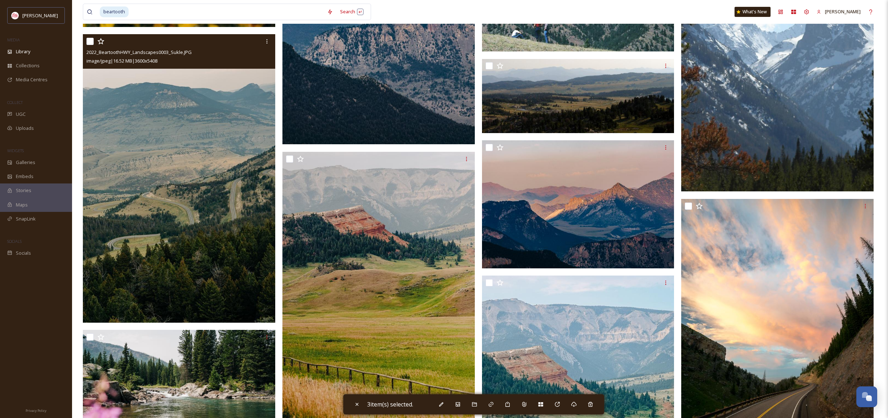
click at [92, 41] on input "checkbox" at bounding box center [89, 41] width 7 height 7
checkbox input "true"
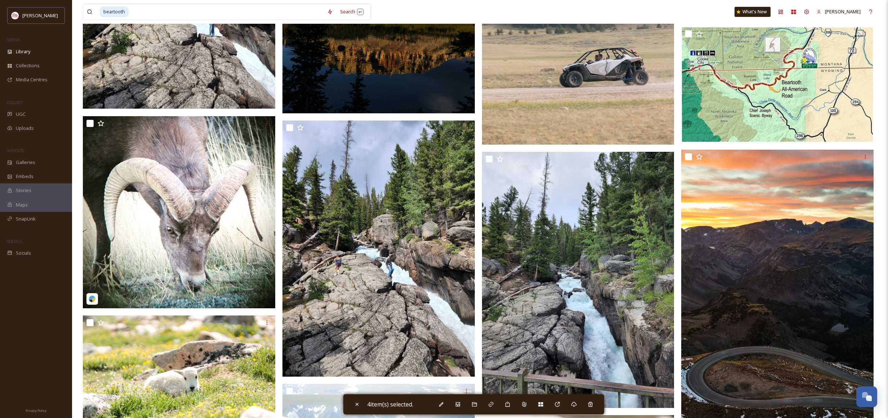
scroll to position [8184, 0]
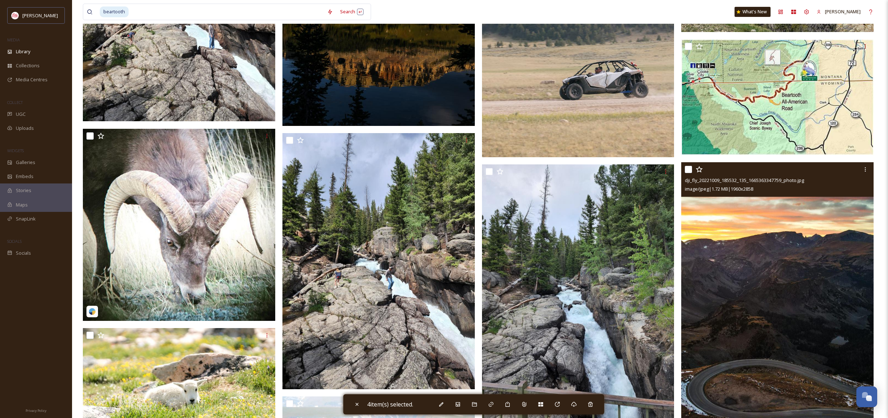
click at [689, 170] on input "checkbox" at bounding box center [688, 169] width 7 height 7
checkbox input "true"
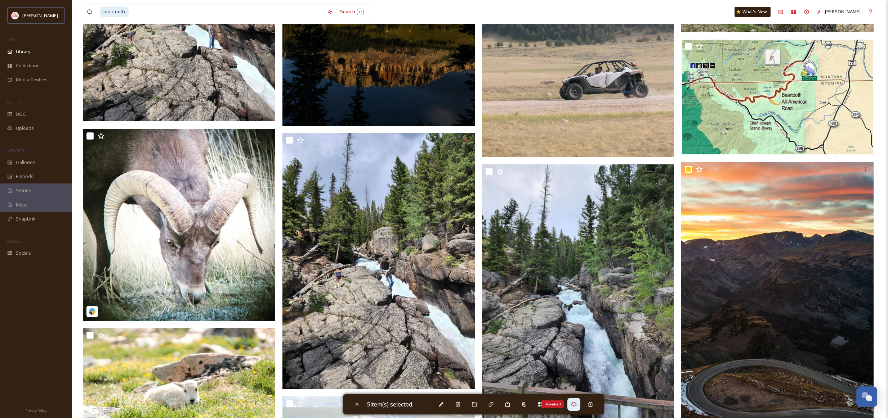
click at [577, 405] on icon at bounding box center [574, 405] width 6 height 6
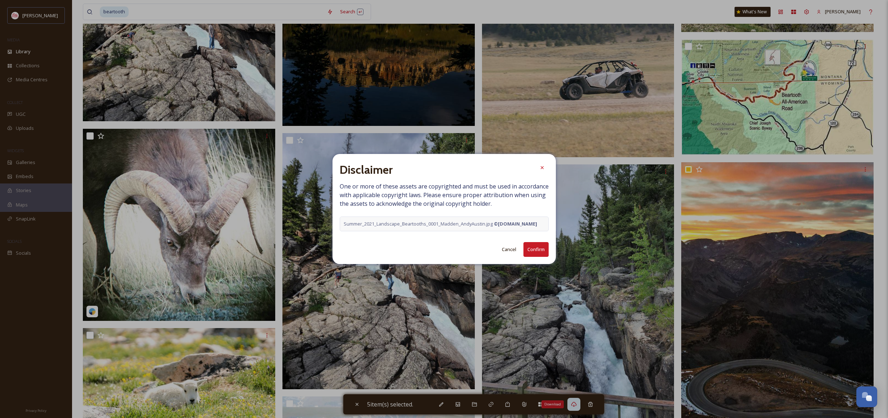
click at [540, 254] on button "Confirm" at bounding box center [535, 249] width 25 height 15
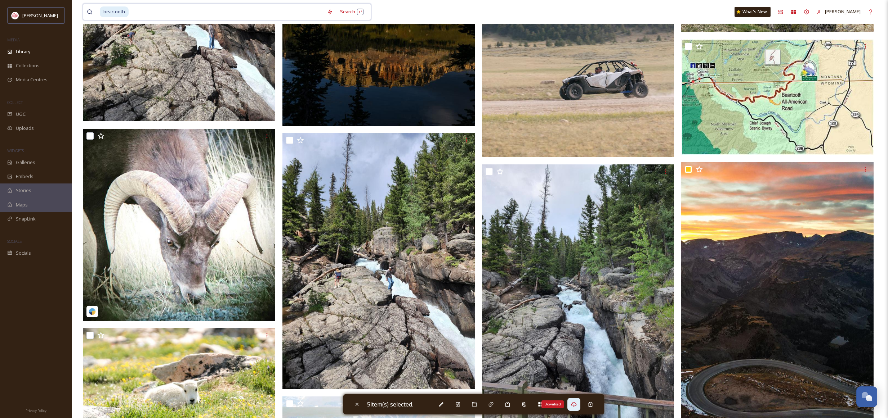
click at [250, 9] on input at bounding box center [226, 12] width 194 height 16
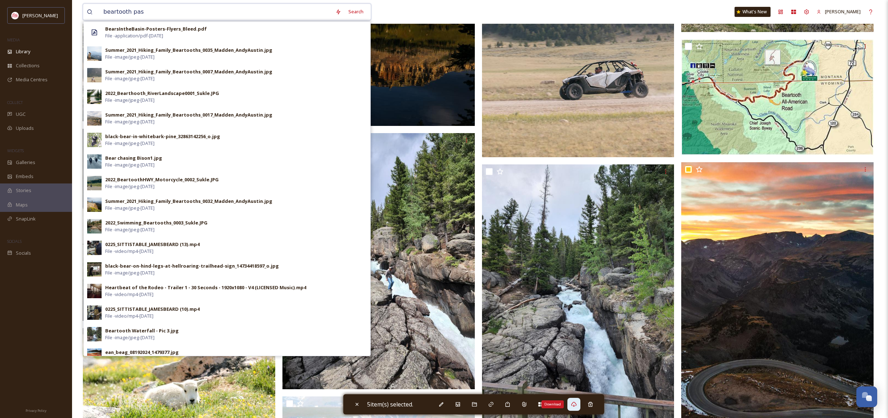
type input "beartooth pass"
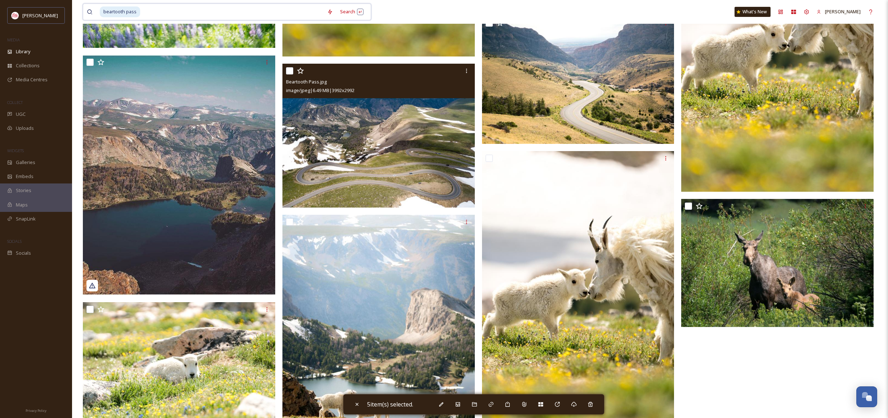
scroll to position [322, 0]
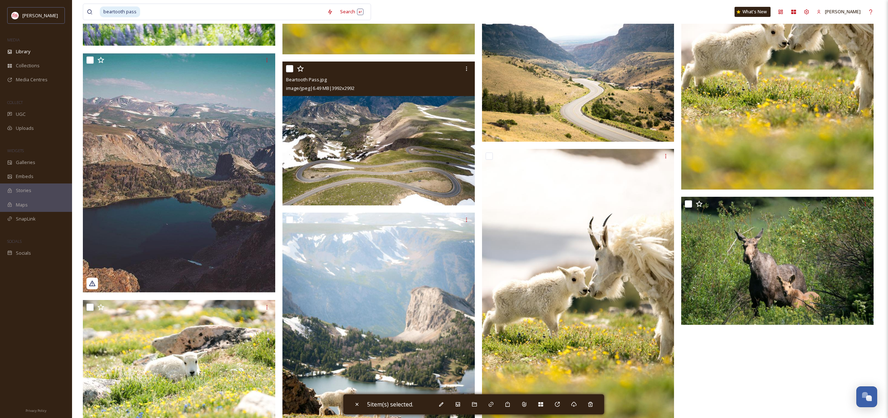
click at [288, 70] on input "checkbox" at bounding box center [289, 68] width 7 height 7
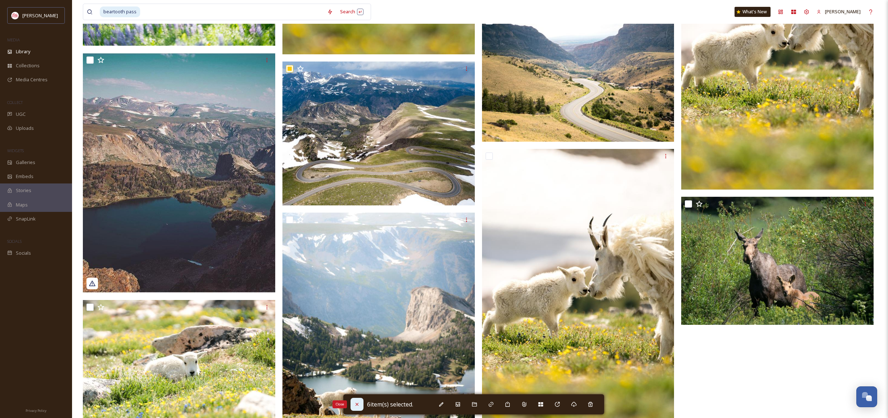
click at [358, 404] on icon at bounding box center [357, 405] width 6 height 6
checkbox input "false"
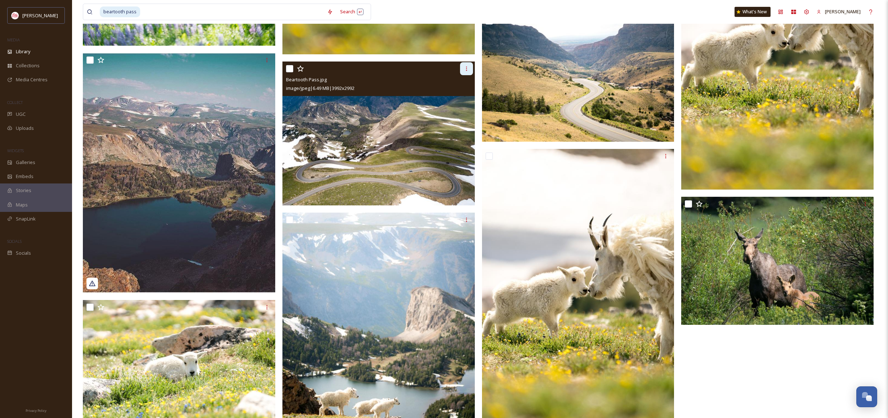
click at [464, 69] on icon at bounding box center [466, 69] width 6 height 6
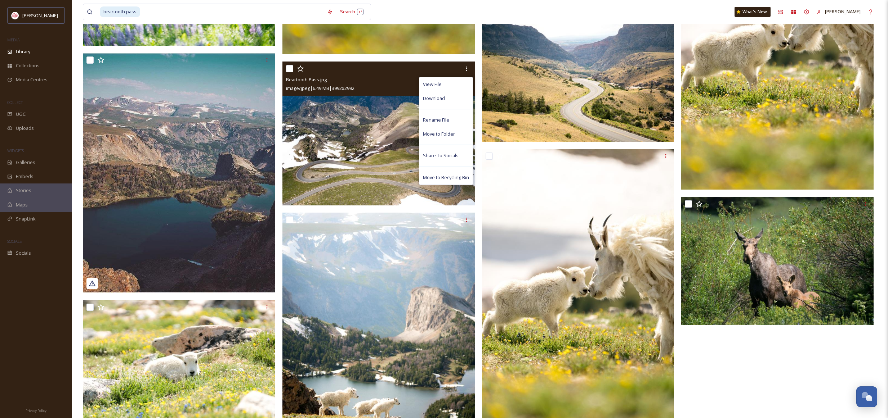
click at [445, 95] on div "Download" at bounding box center [445, 98] width 53 height 14
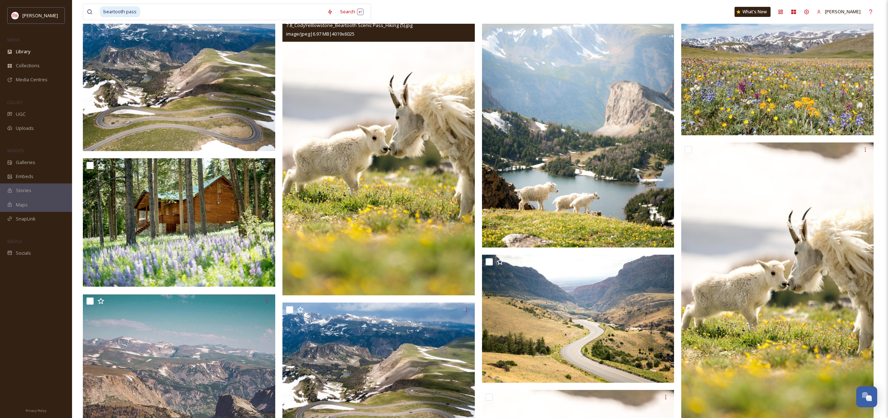
scroll to position [82, 0]
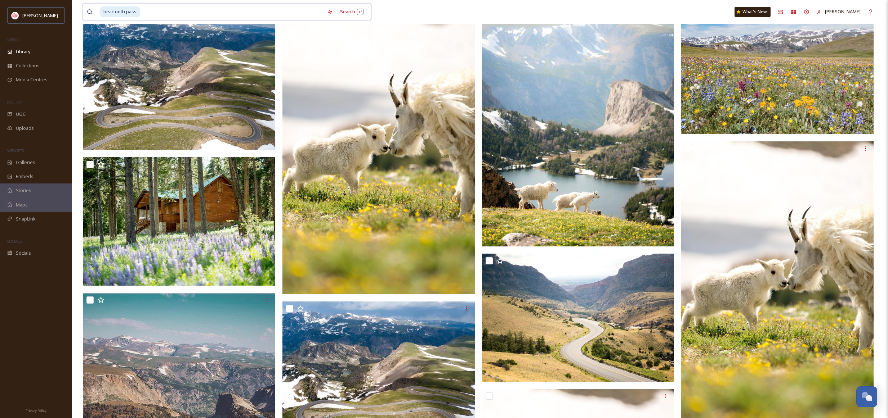
click at [157, 12] on input at bounding box center [232, 12] width 183 height 16
type input "b"
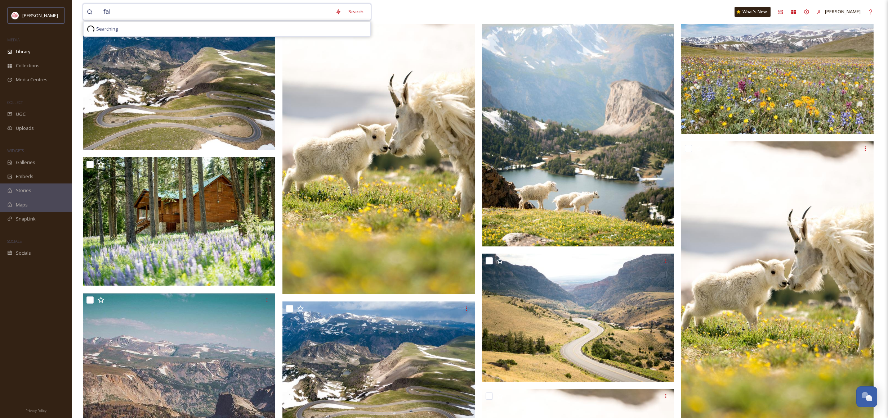
type input "fall"
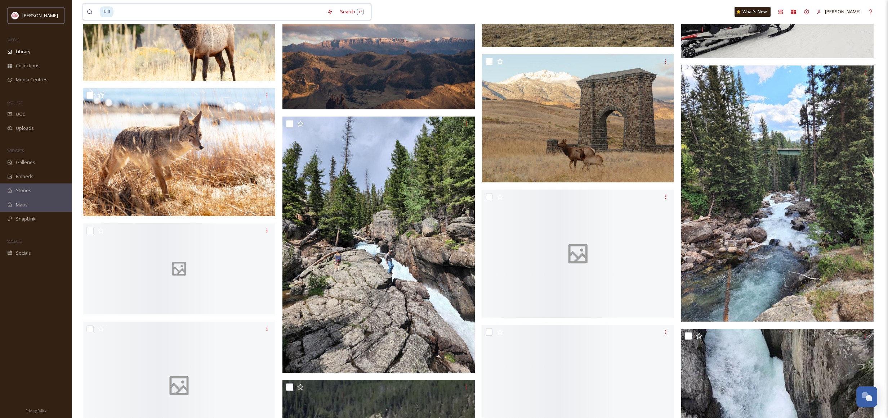
scroll to position [3550, 0]
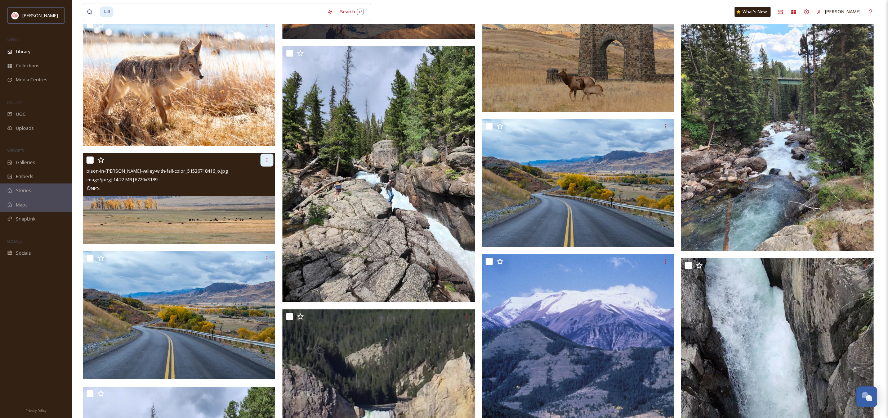
click at [264, 159] on icon at bounding box center [267, 160] width 6 height 6
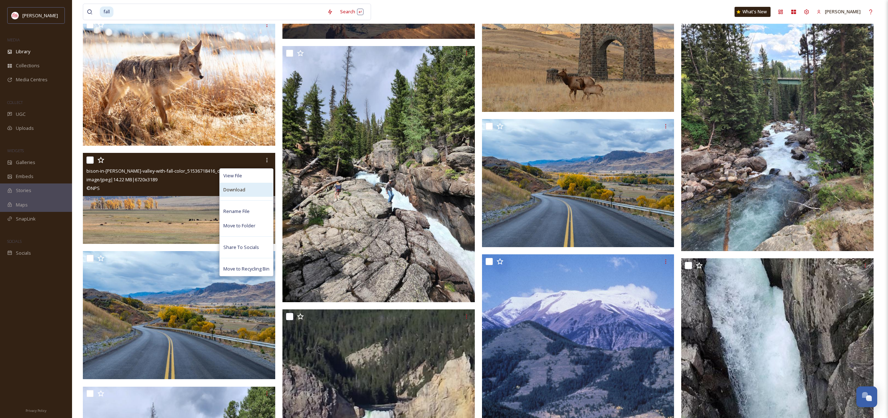
click at [245, 192] on div "Download" at bounding box center [246, 190] width 53 height 14
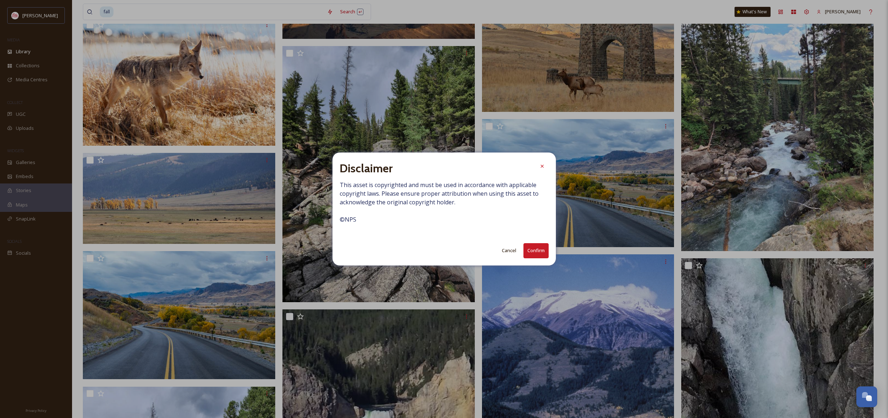
click at [538, 251] on button "Confirm" at bounding box center [535, 250] width 25 height 15
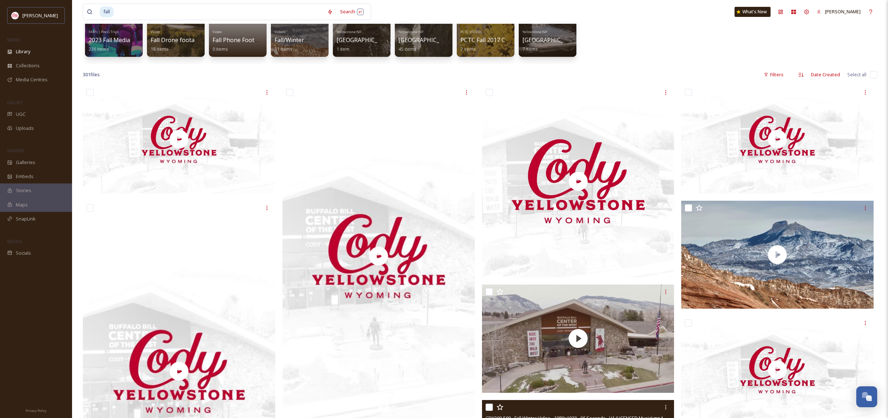
scroll to position [0, 0]
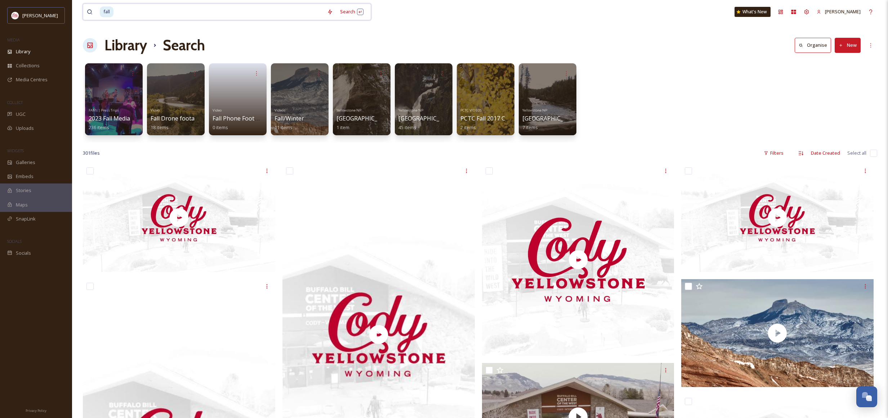
click at [134, 14] on input at bounding box center [218, 12] width 209 height 16
type input "f"
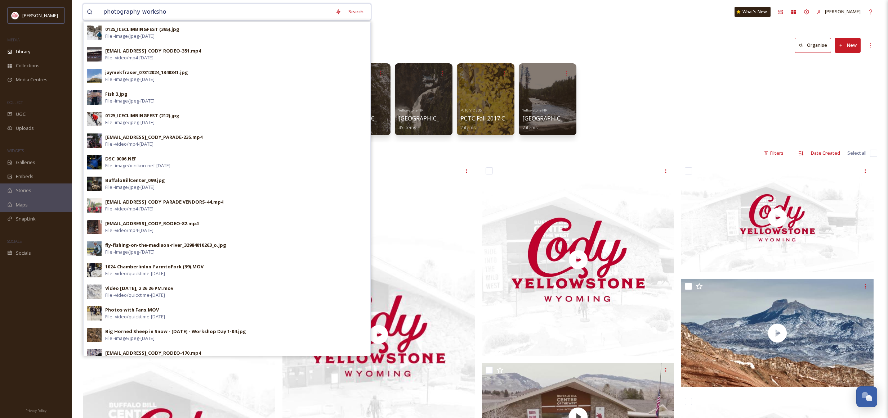
type input "photography workshop"
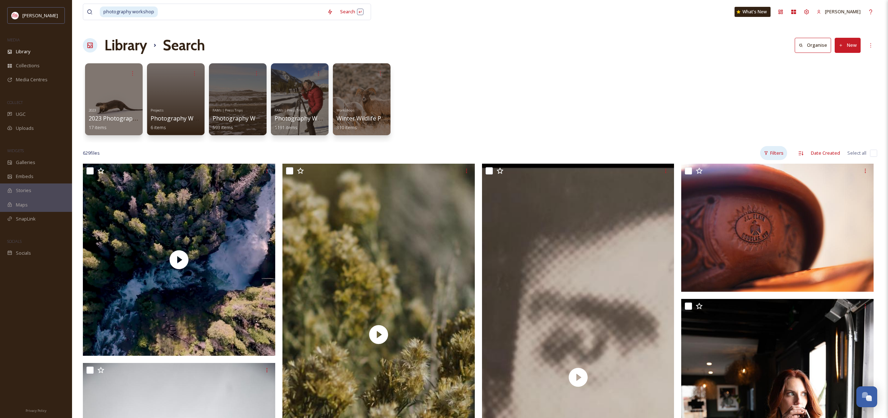
click at [774, 155] on div "Filters" at bounding box center [773, 153] width 27 height 14
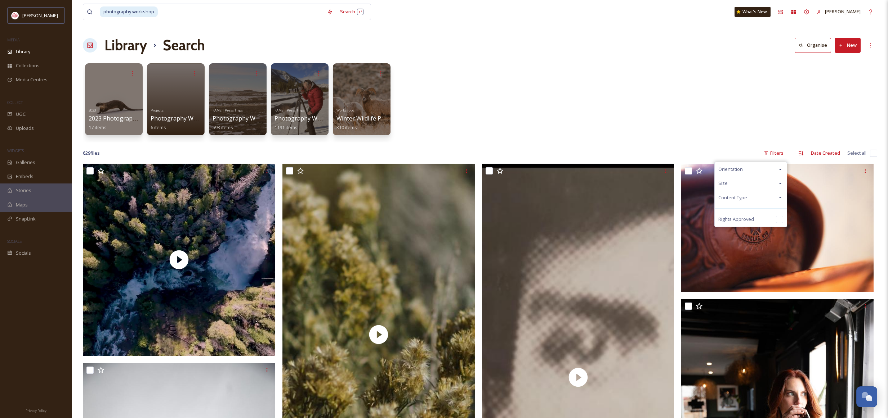
click at [759, 196] on div "Content Type" at bounding box center [750, 198] width 72 height 14
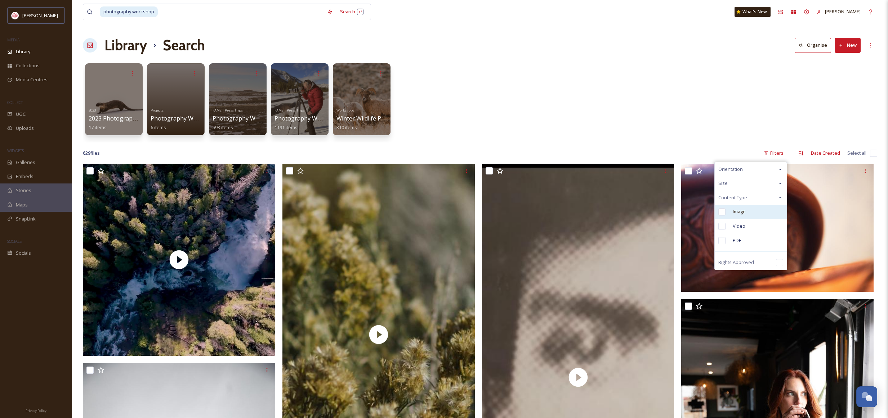
click at [743, 211] on span "Image" at bounding box center [738, 212] width 13 height 7
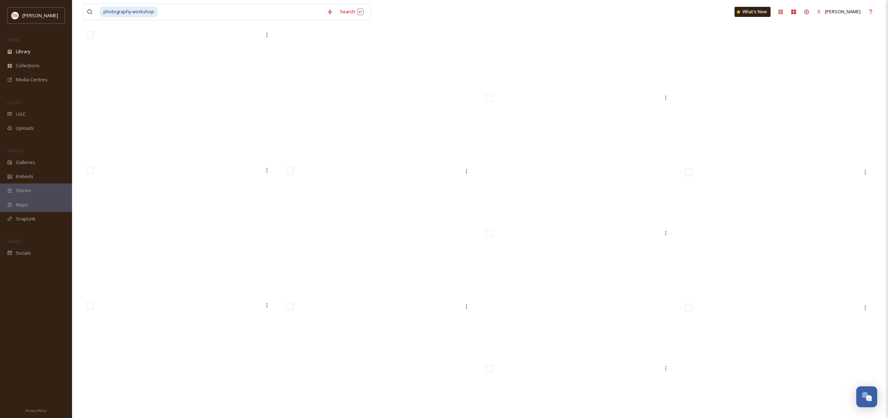
scroll to position [17790, 0]
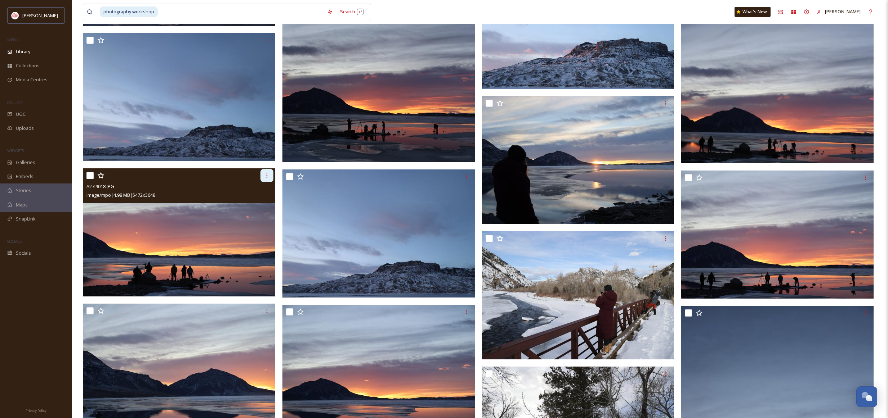
click at [266, 178] on icon at bounding box center [267, 176] width 6 height 6
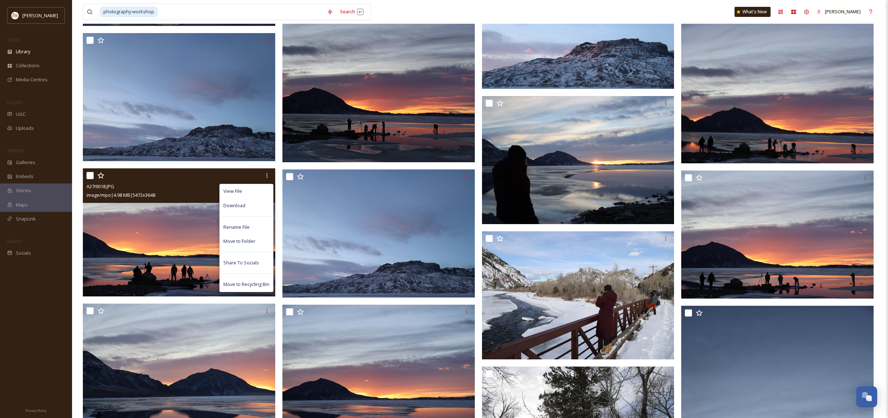
click at [252, 205] on div "Download" at bounding box center [246, 206] width 53 height 14
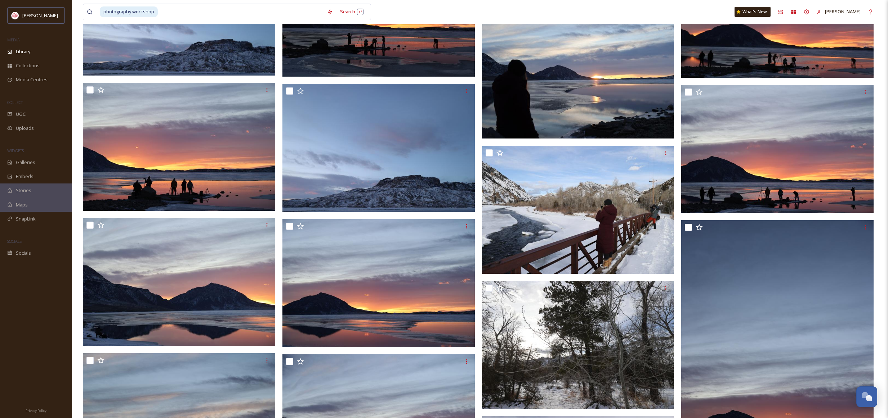
scroll to position [17851, 0]
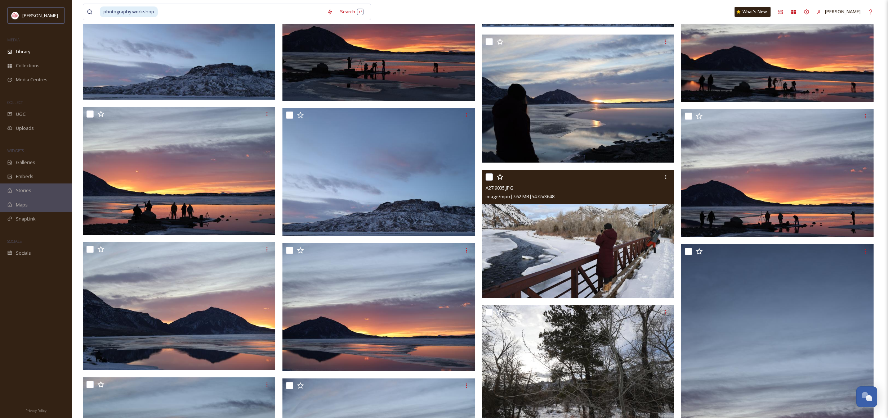
click at [580, 207] on img at bounding box center [578, 234] width 192 height 128
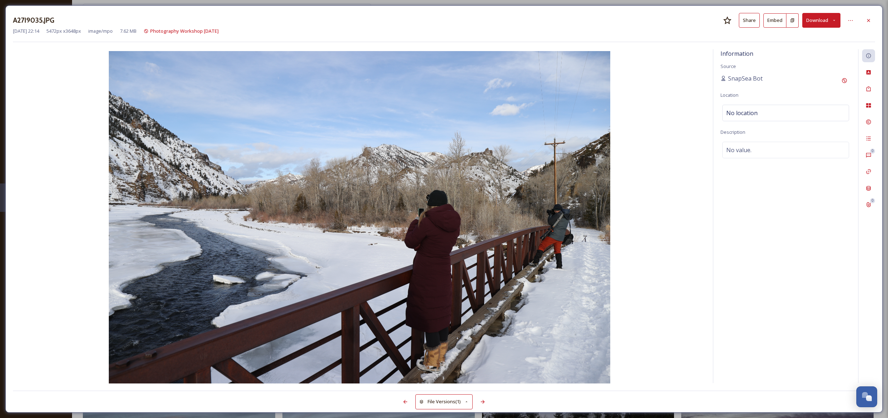
click at [868, 22] on icon at bounding box center [868, 21] width 6 height 6
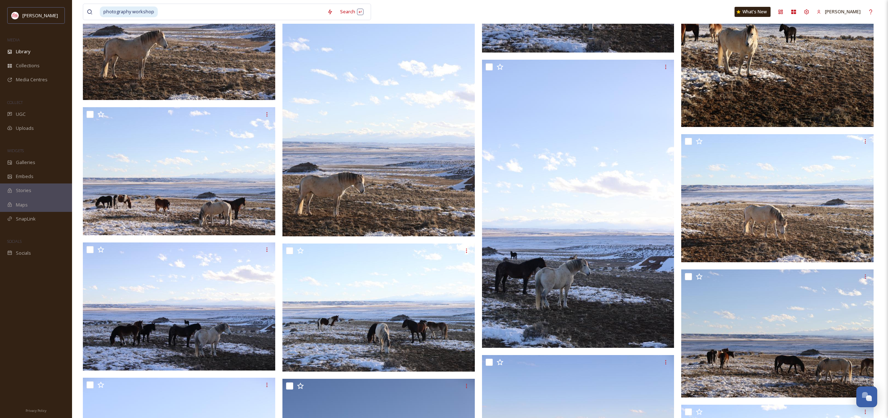
scroll to position [24166, 0]
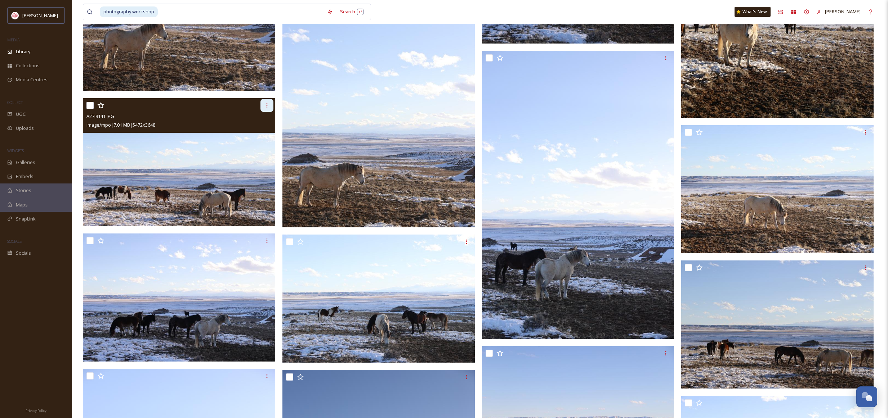
click at [270, 104] on div at bounding box center [266, 105] width 13 height 13
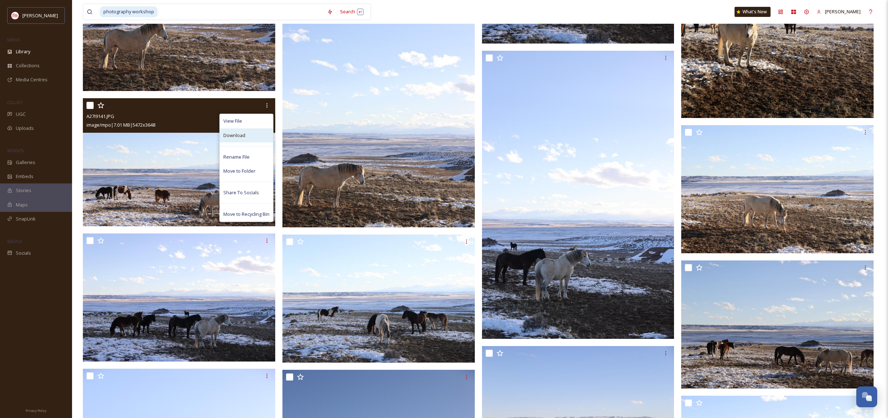
click at [246, 134] on div "Download" at bounding box center [246, 136] width 53 height 14
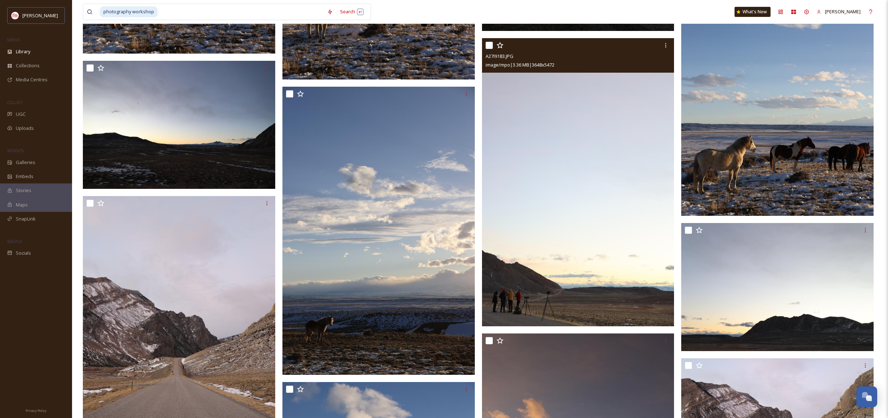
scroll to position [26196, 0]
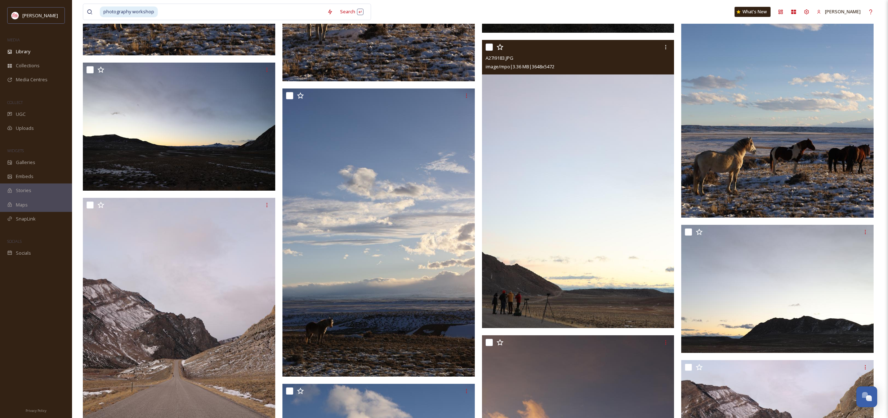
click at [492, 49] on input "checkbox" at bounding box center [488, 47] width 7 height 7
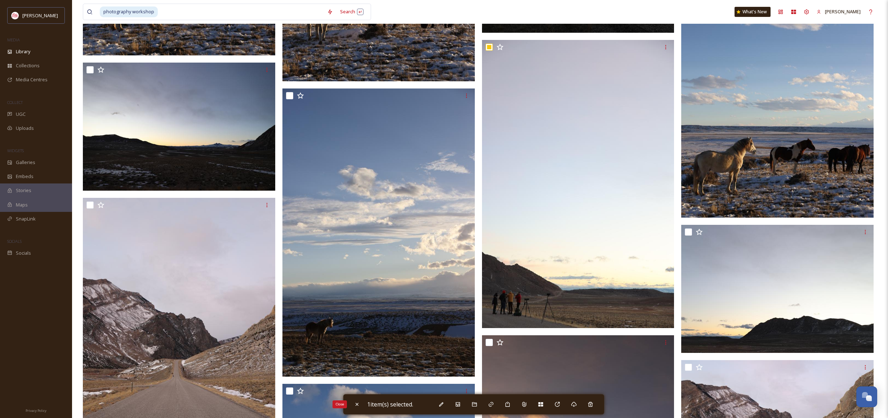
drag, startPoint x: 351, startPoint y: 406, endPoint x: 459, endPoint y: 309, distance: 144.6
click at [351, 406] on div "Close" at bounding box center [356, 404] width 13 height 13
checkbox input "false"
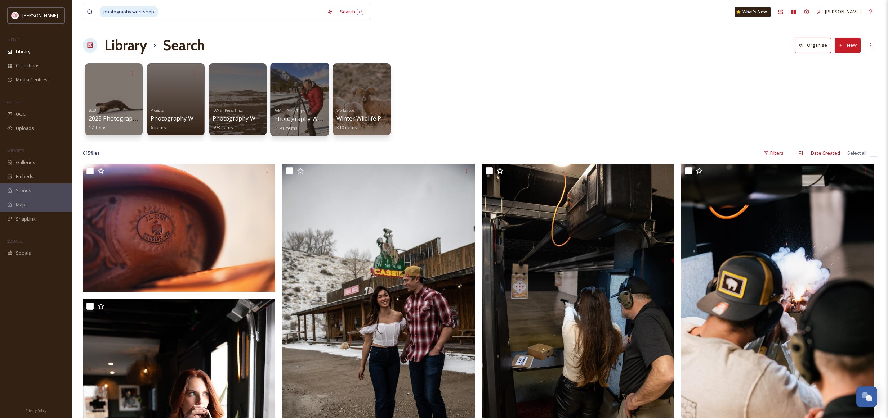
scroll to position [1, 0]
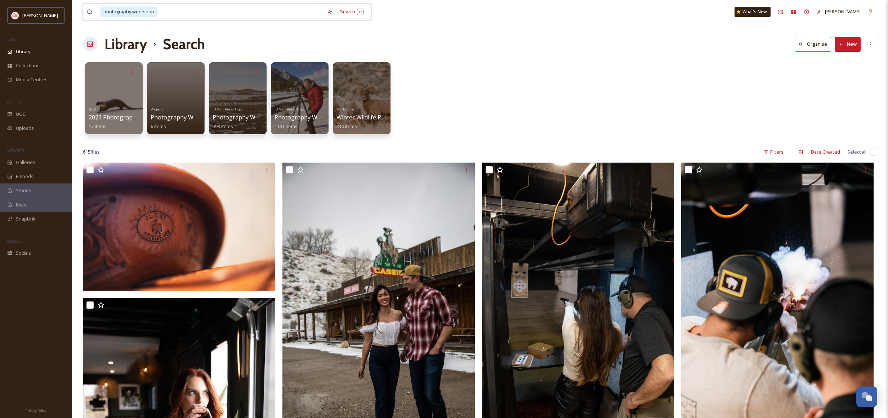
click at [170, 12] on input at bounding box center [240, 12] width 165 height 16
type input "p"
type input "fall"
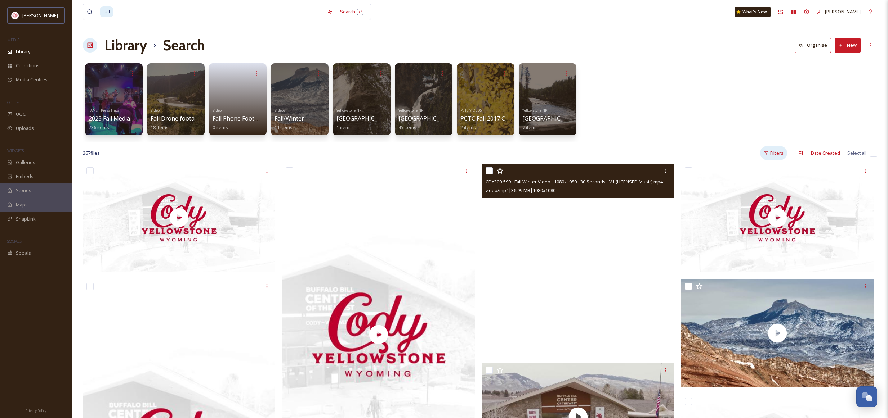
click at [772, 156] on div "Filters" at bounding box center [773, 153] width 27 height 14
click at [754, 198] on div "Content Type" at bounding box center [750, 198] width 72 height 14
click at [745, 212] on span "Image" at bounding box center [738, 212] width 13 height 7
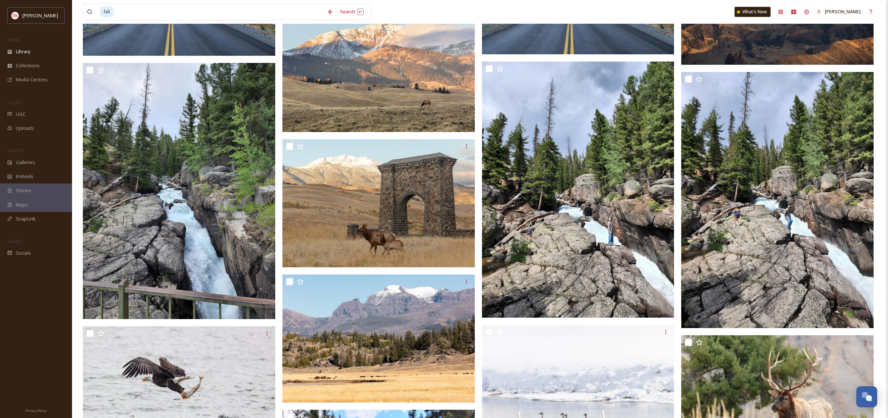
scroll to position [1447, 0]
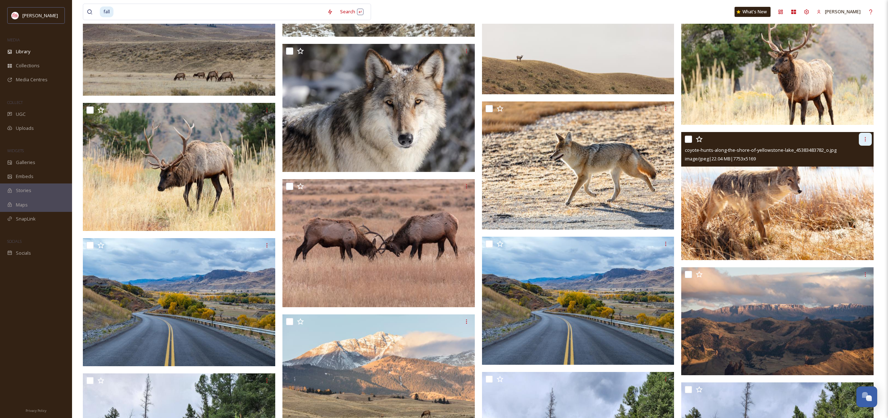
click at [869, 139] on div at bounding box center [864, 139] width 13 height 13
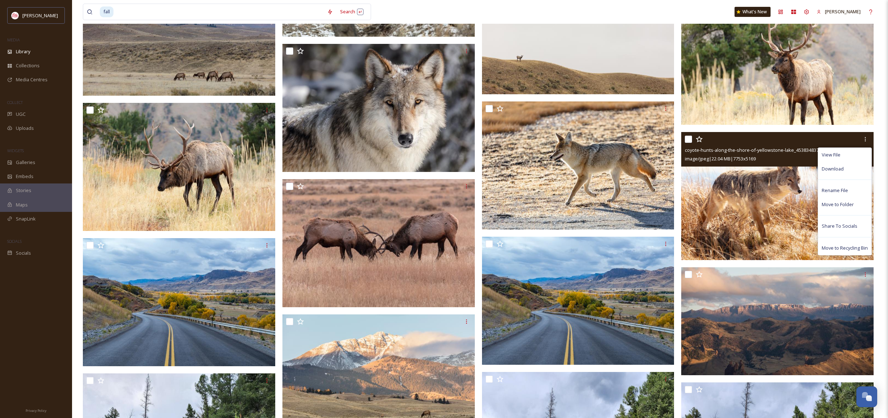
click at [842, 167] on span "Download" at bounding box center [832, 169] width 22 height 7
